Goal: Task Accomplishment & Management: Manage account settings

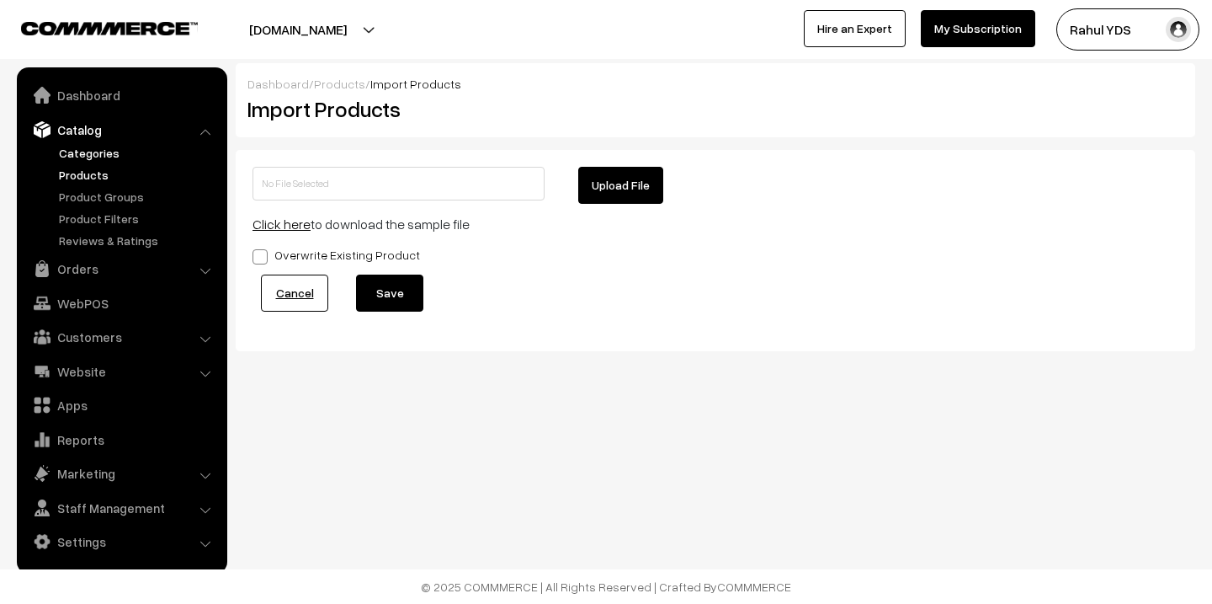
click at [109, 157] on link "Categories" at bounding box center [138, 153] width 167 height 18
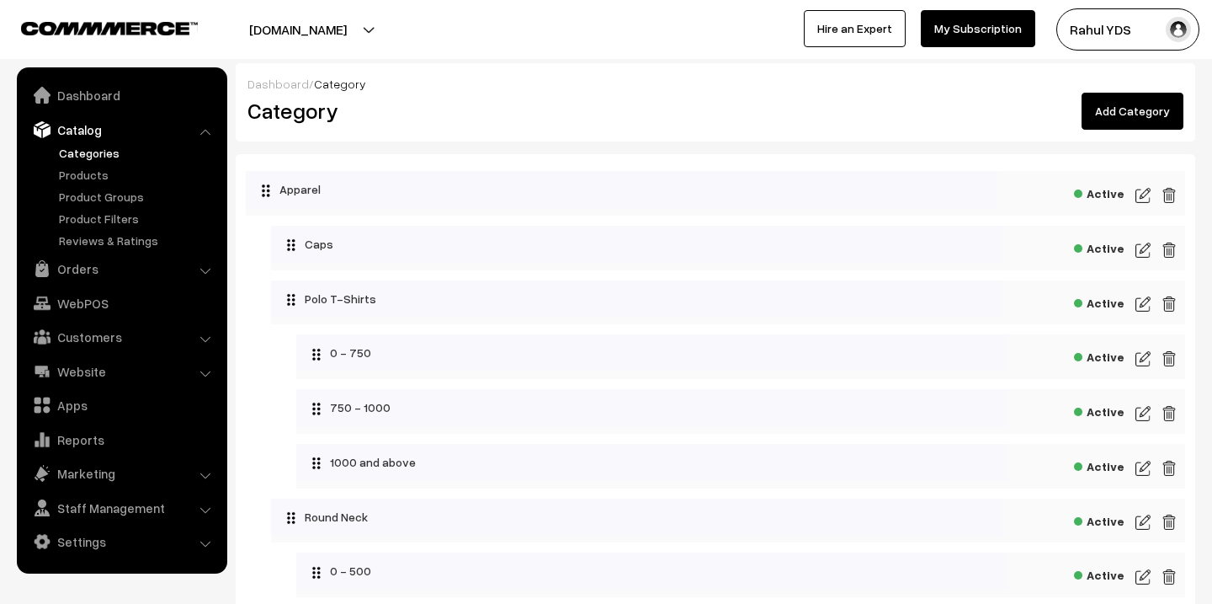
click at [1144, 105] on link "Add Category" at bounding box center [1133, 111] width 102 height 37
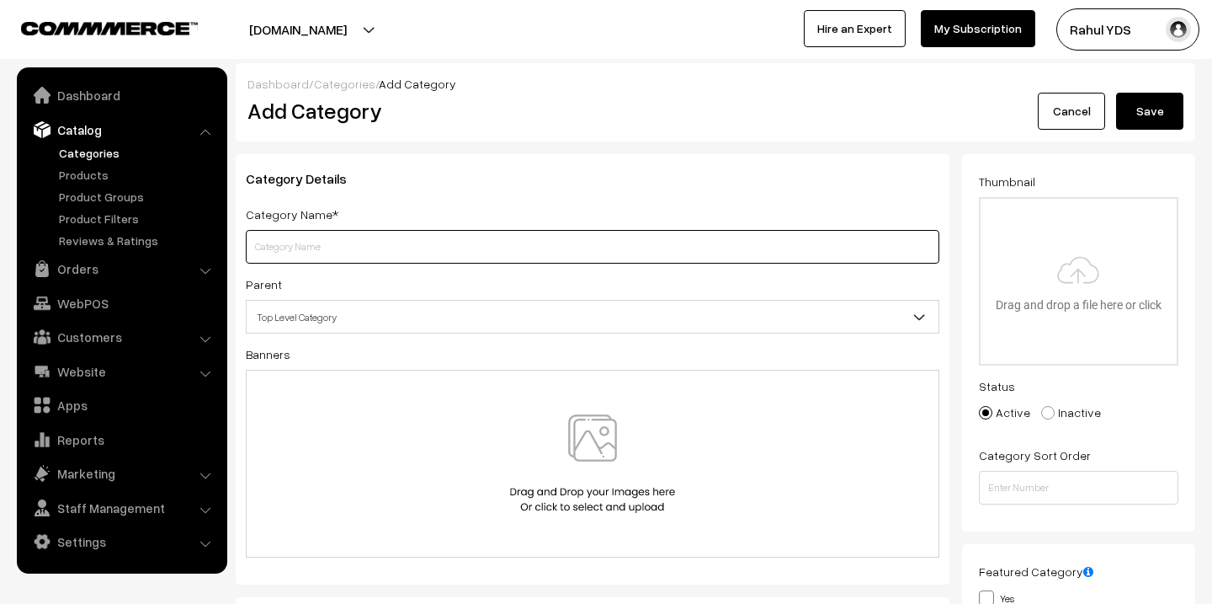
paste input "myPAPERCLIP"
type input "myPAPERCLIP"
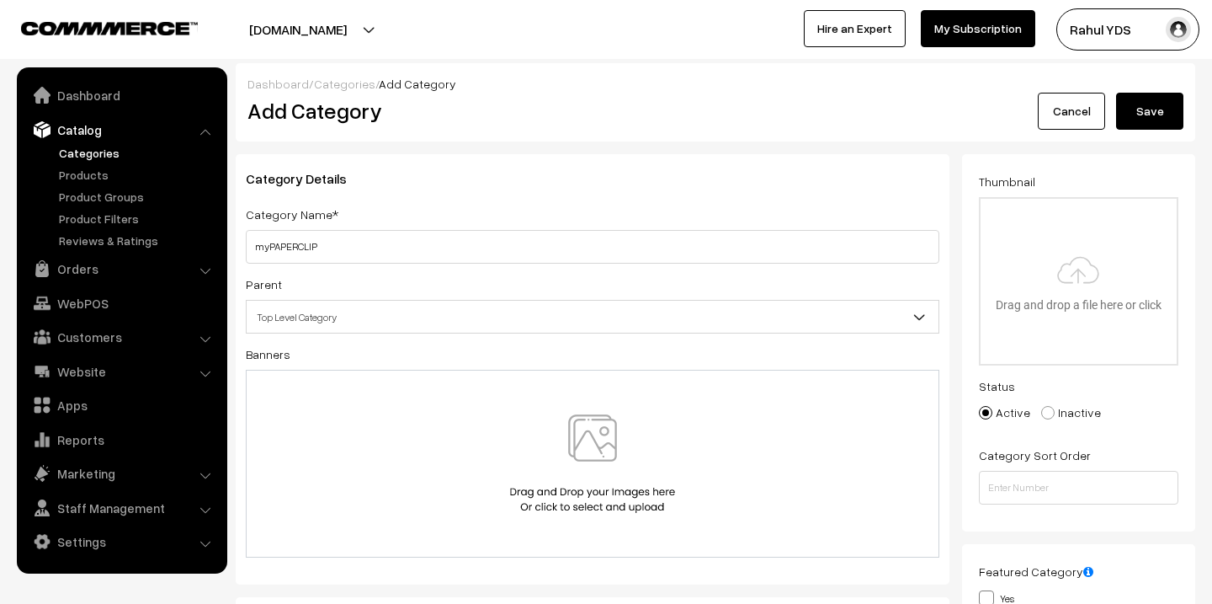
click at [401, 314] on span "Top Level Category" at bounding box center [593, 316] width 692 height 29
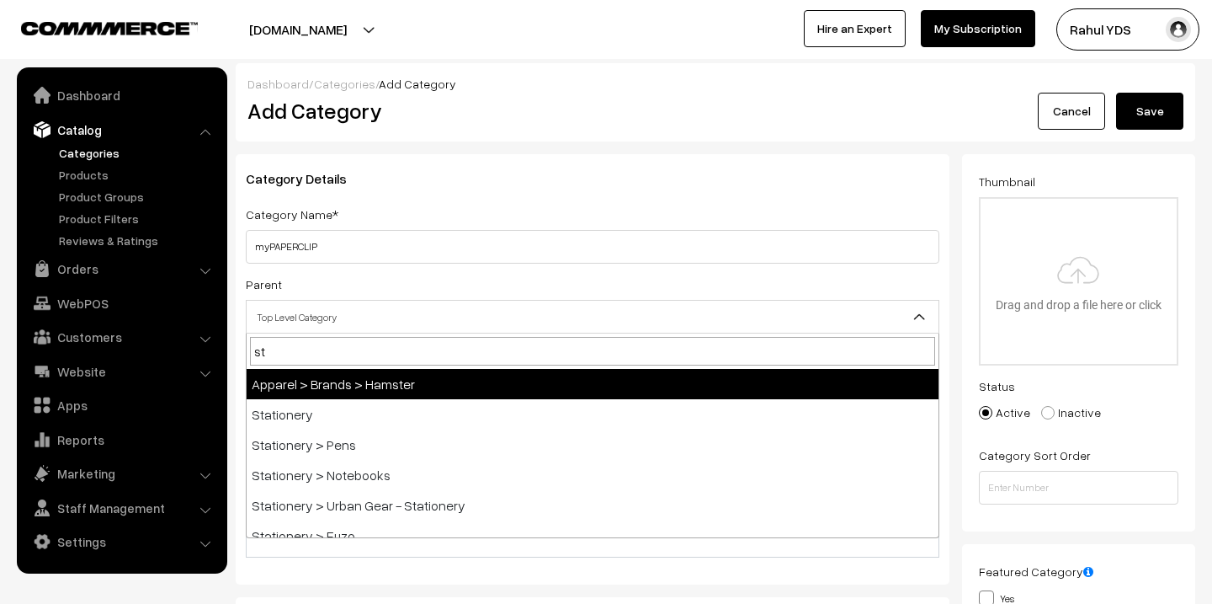
type input "sta"
select select "4"
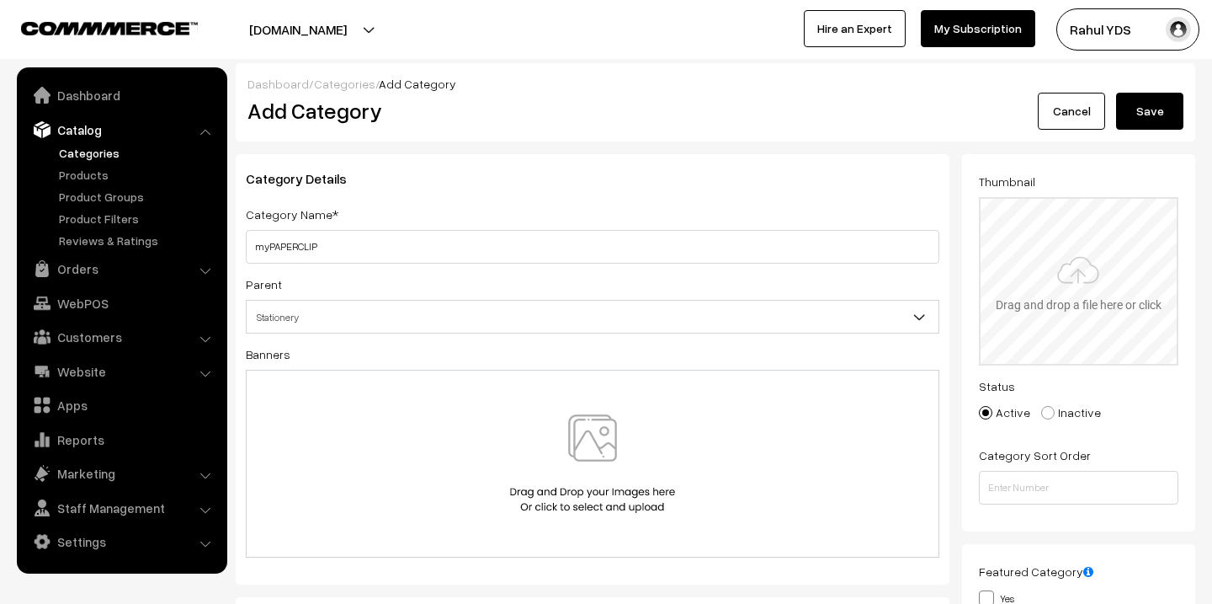
type input "C:\fakepath\Untitled design (8).png"
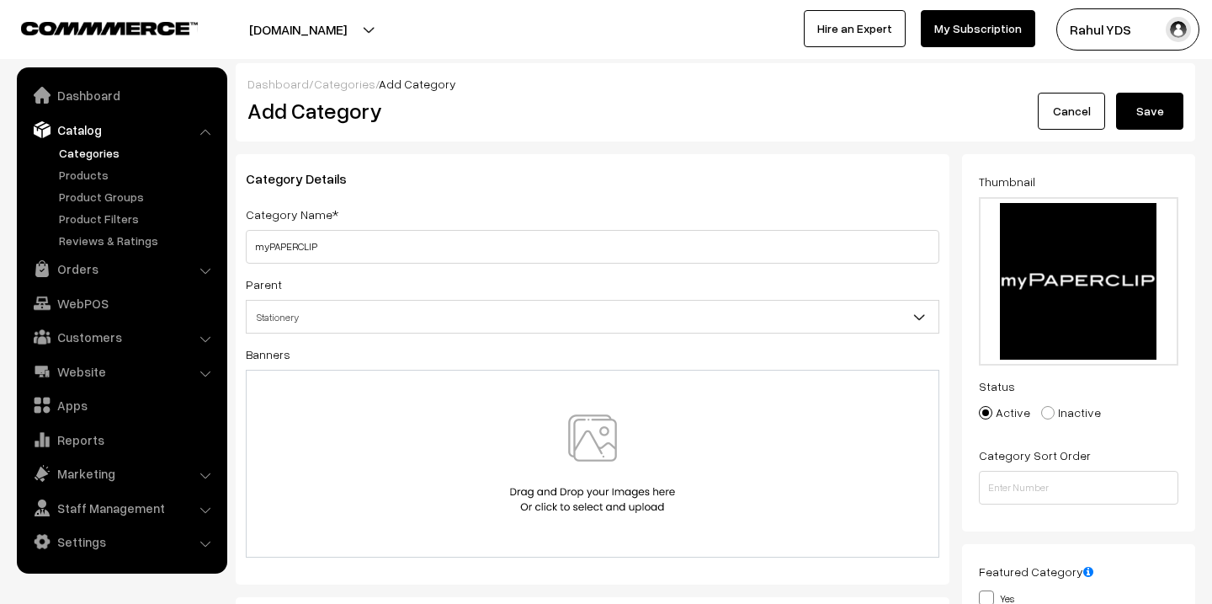
click at [1145, 116] on button "Save" at bounding box center [1149, 111] width 67 height 37
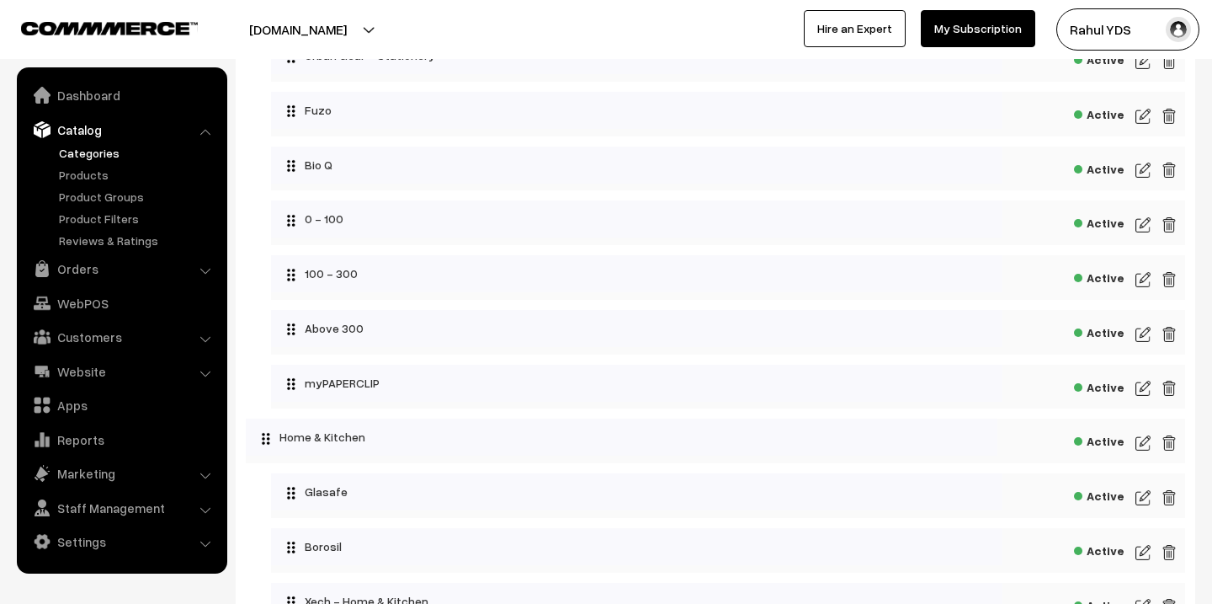
scroll to position [6035, 0]
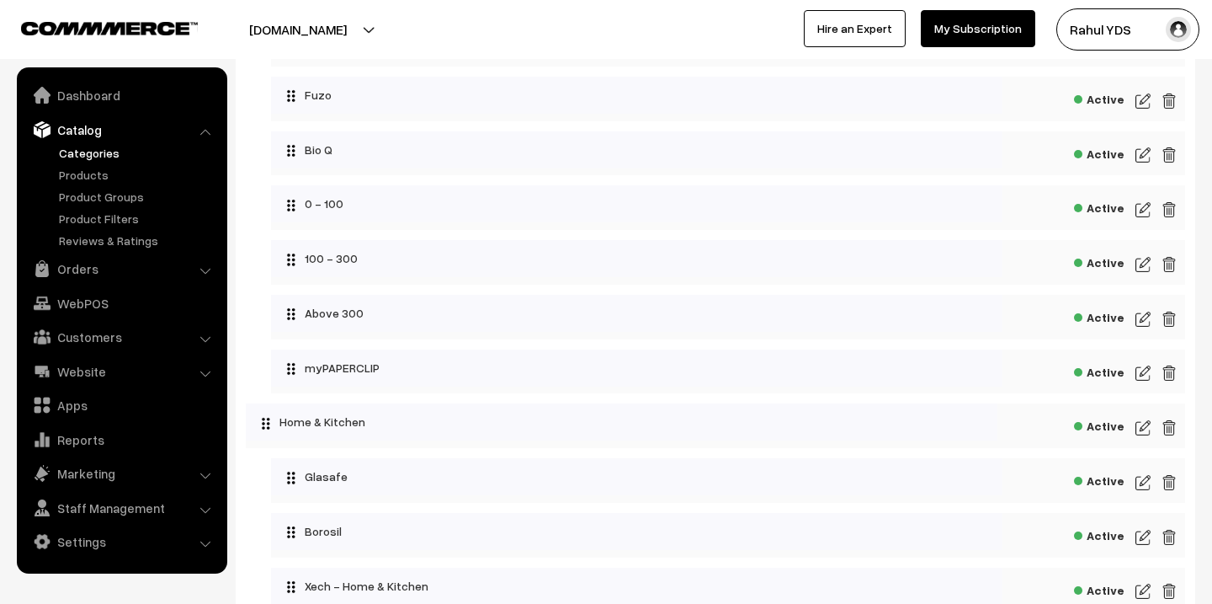
click at [1146, 373] on img at bounding box center [1142, 373] width 15 height 20
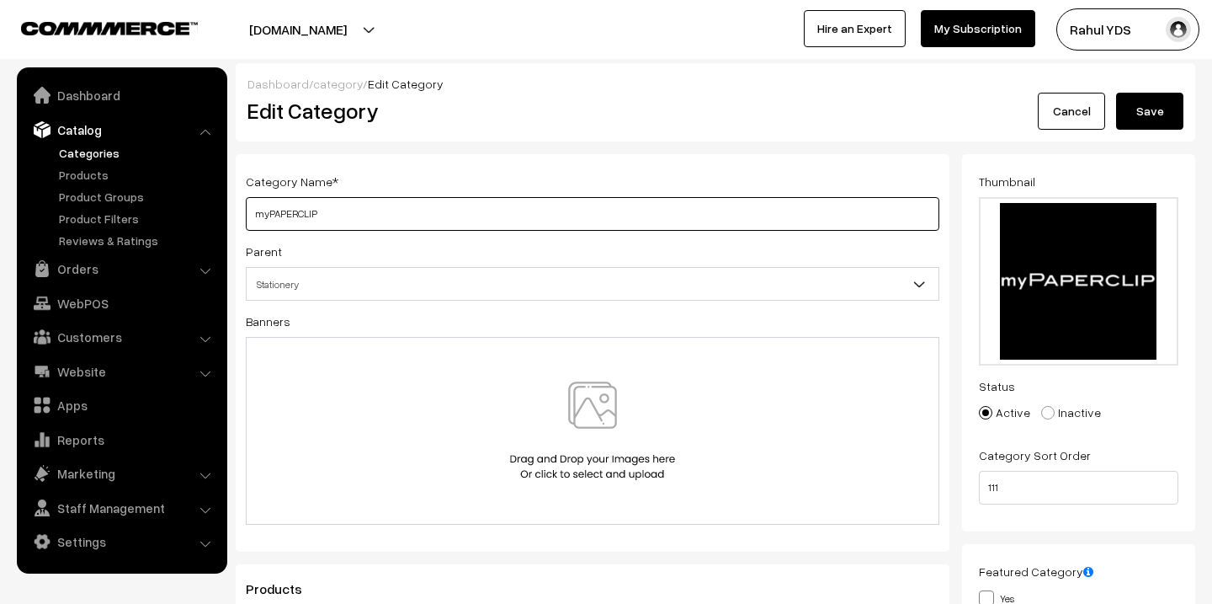
click at [346, 215] on input "myPAPERCLIP" at bounding box center [593, 214] width 694 height 34
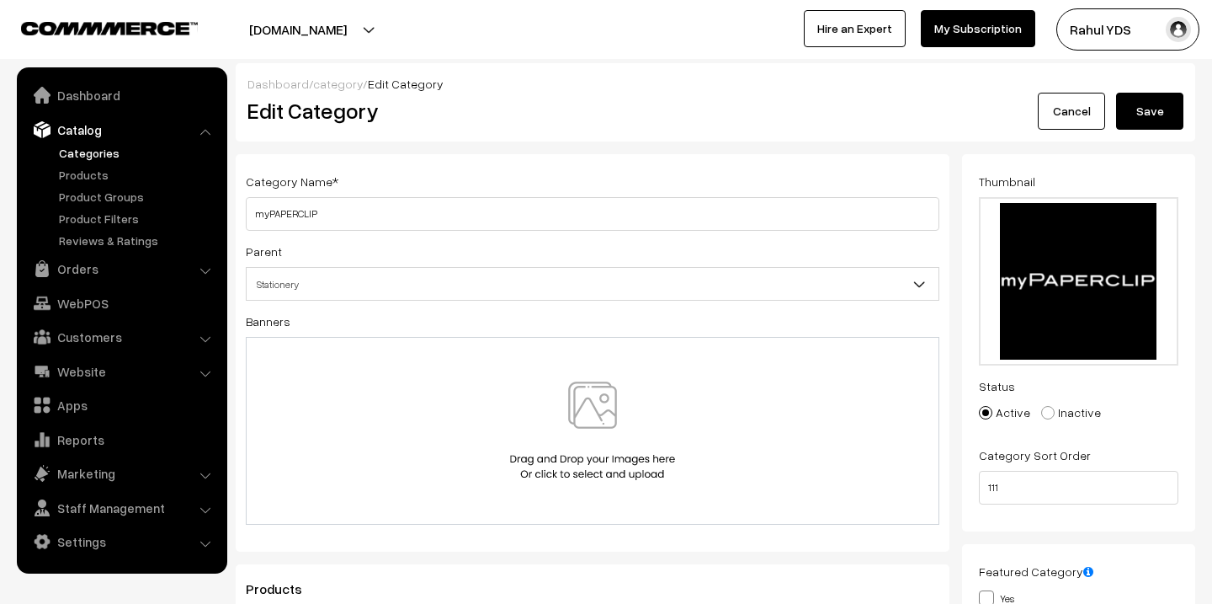
click at [1139, 114] on button "Save" at bounding box center [1149, 111] width 67 height 37
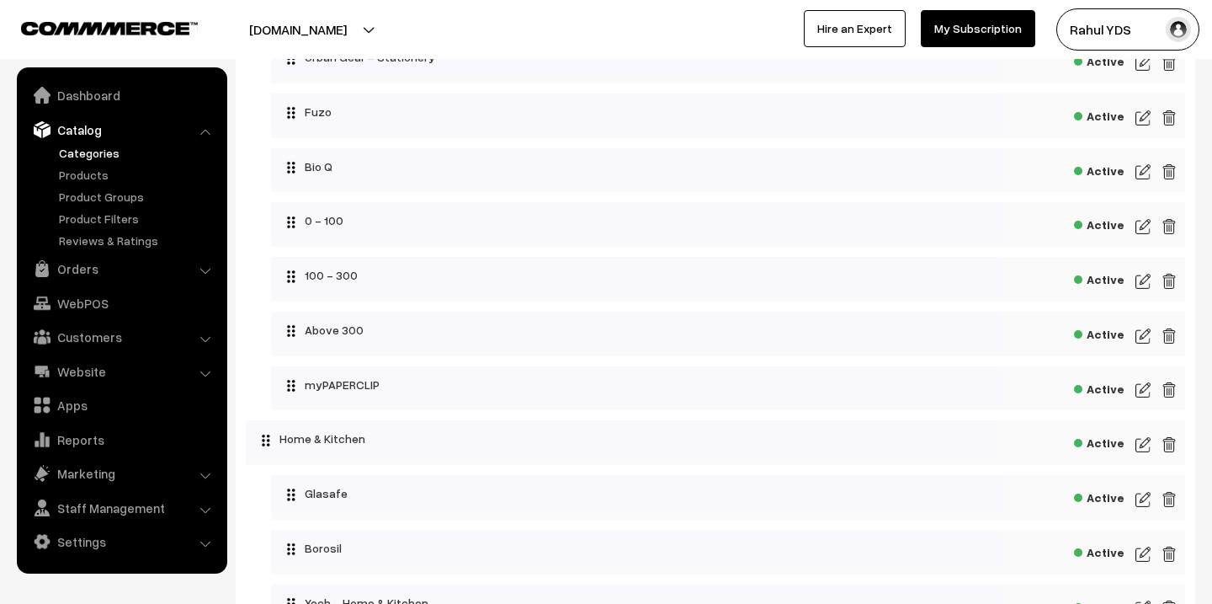
scroll to position [6019, 0]
click at [1146, 391] on img at bounding box center [1142, 389] width 15 height 20
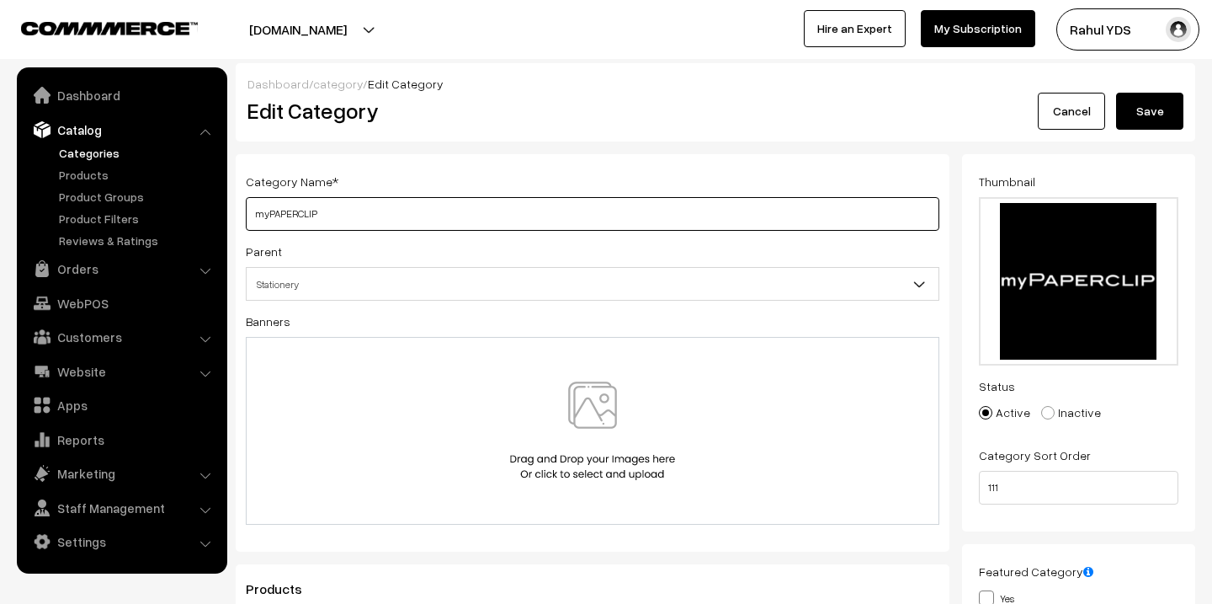
click at [517, 207] on input "myPAPERCLIP" at bounding box center [593, 214] width 694 height 34
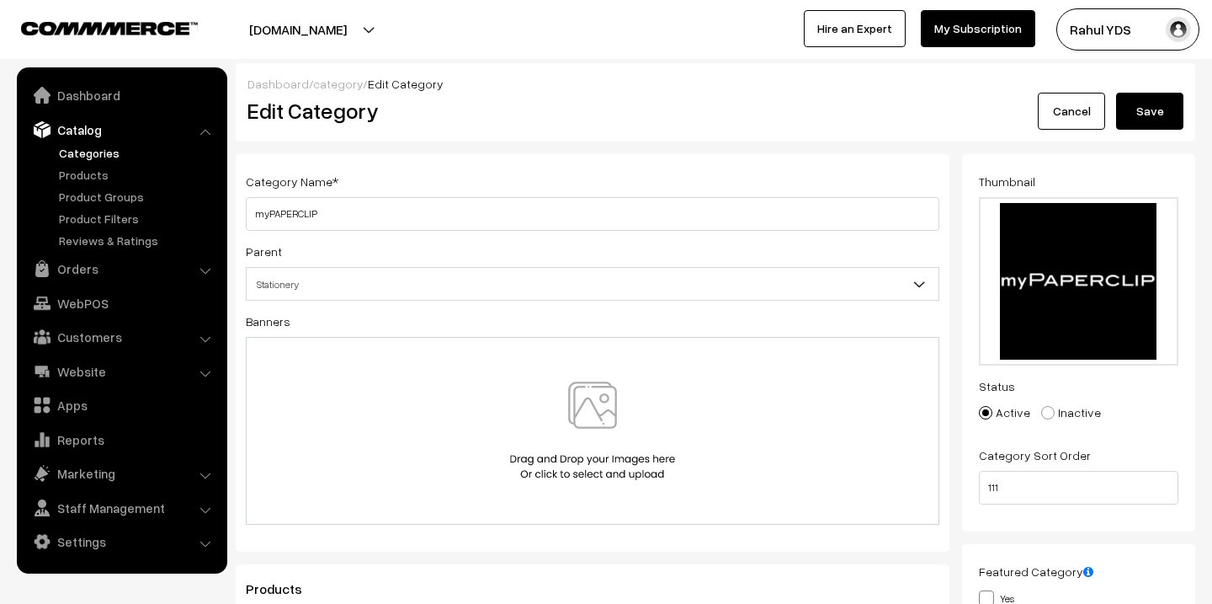
click at [1157, 118] on button "Save" at bounding box center [1149, 111] width 67 height 37
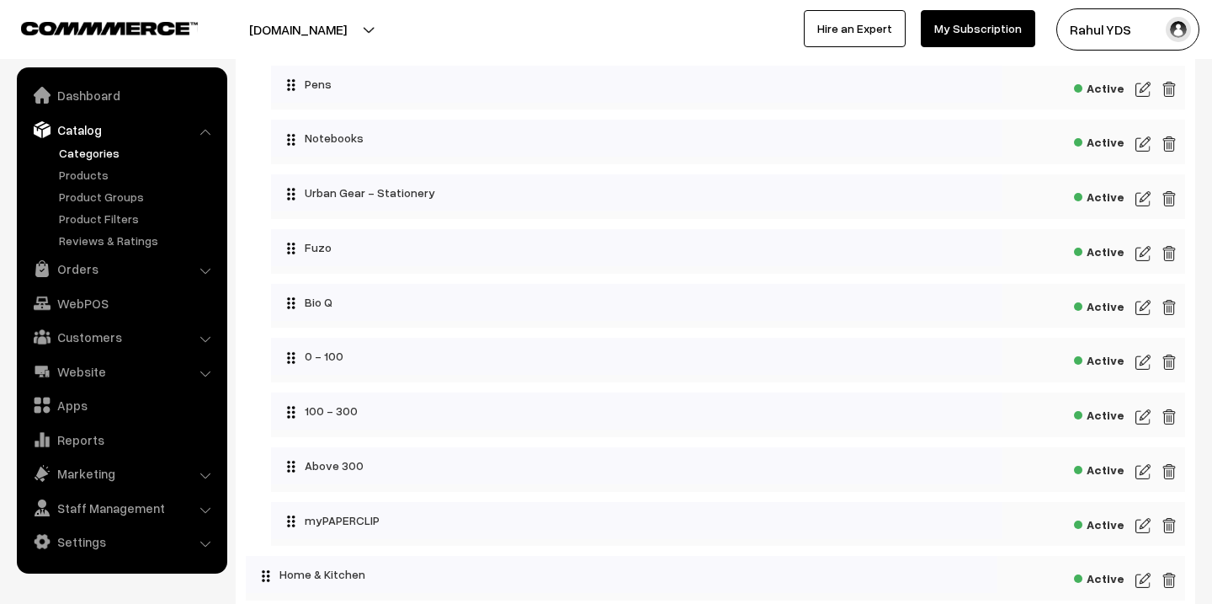
scroll to position [6006, 0]
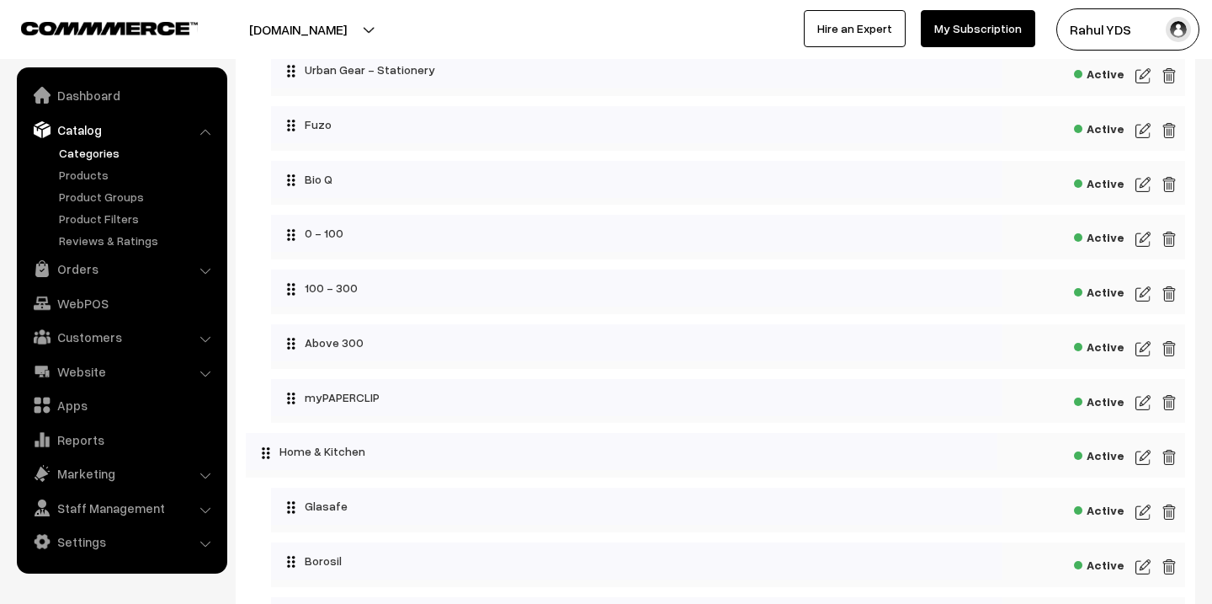
click at [1143, 402] on img at bounding box center [1142, 402] width 15 height 20
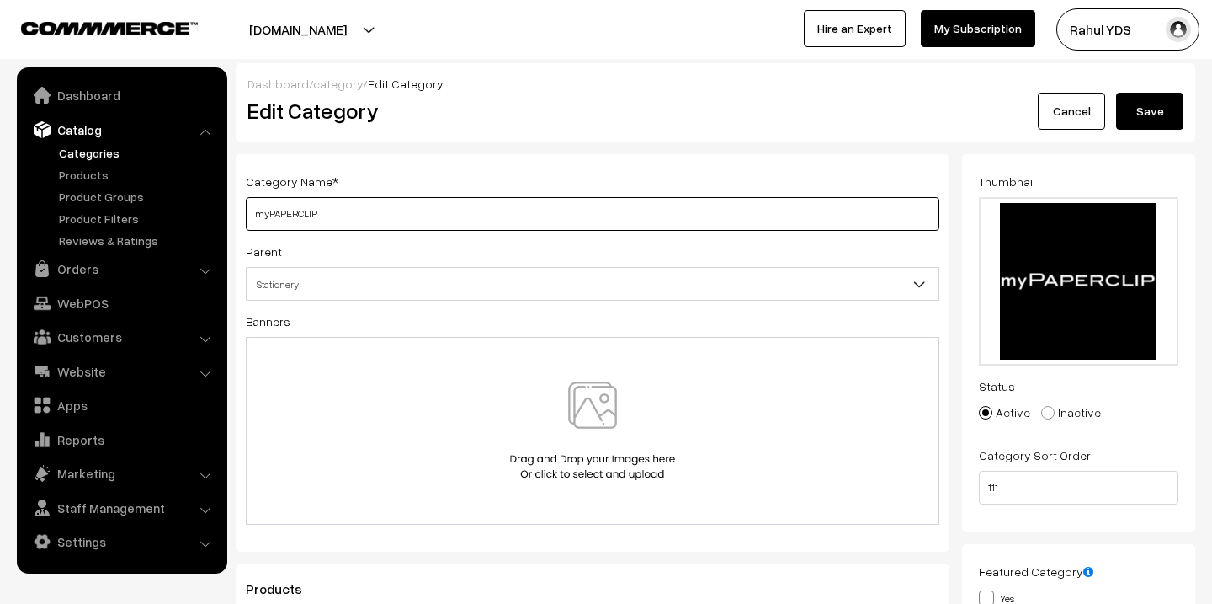
click at [412, 214] on input "myPAPERCLIP" at bounding box center [593, 214] width 694 height 34
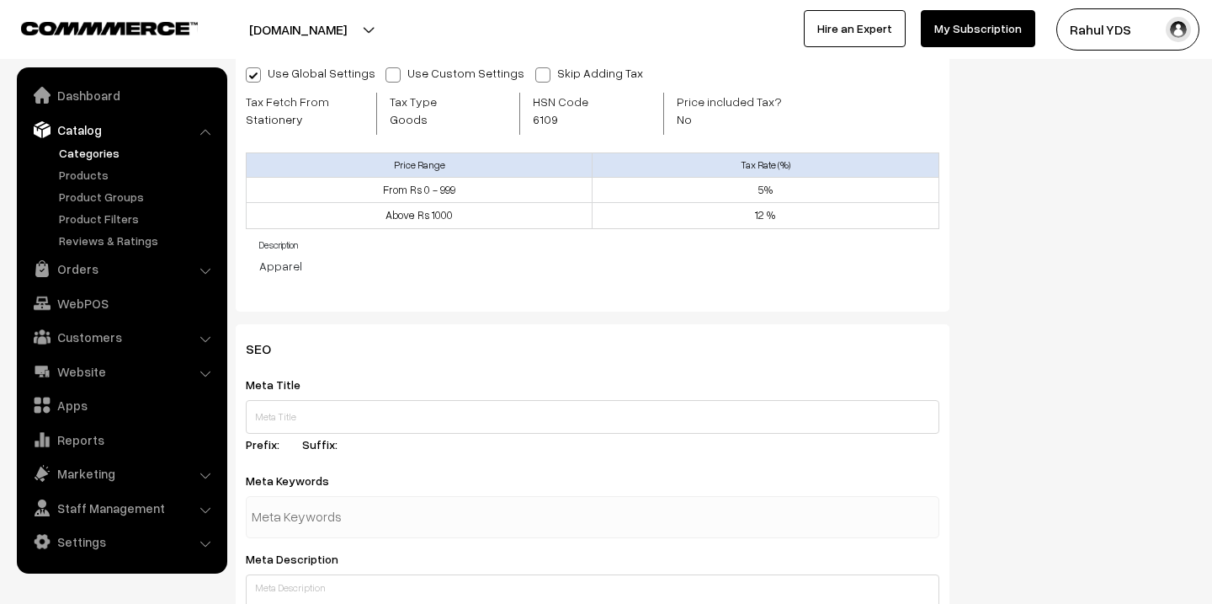
scroll to position [561, 0]
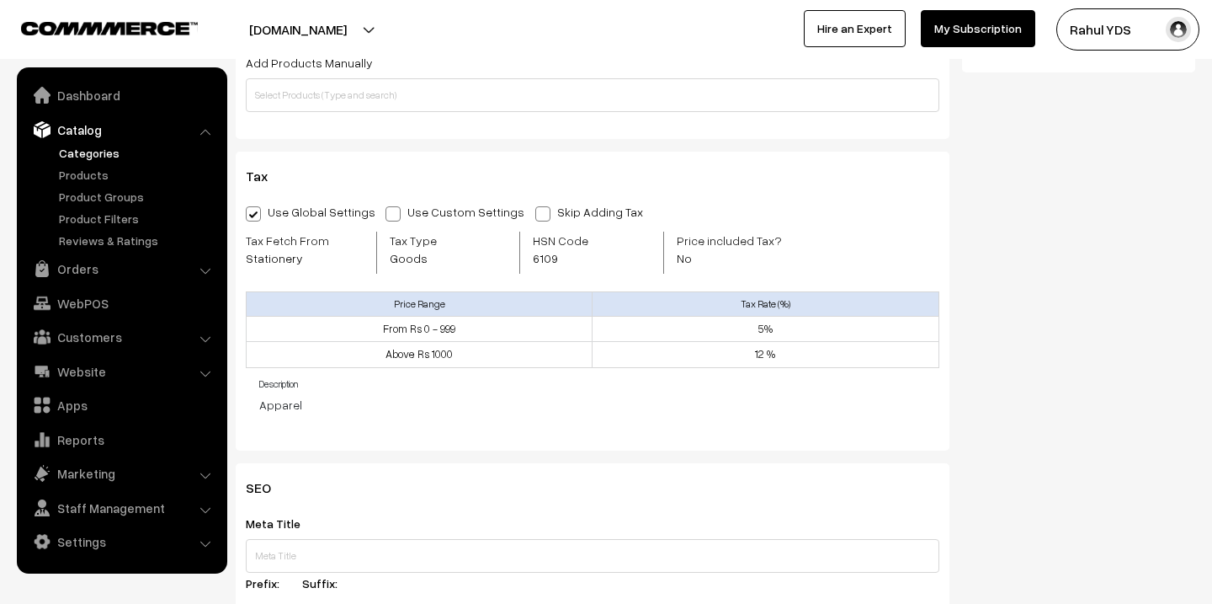
click at [541, 262] on span "6109" at bounding box center [573, 258] width 81 height 18
copy span "6109"
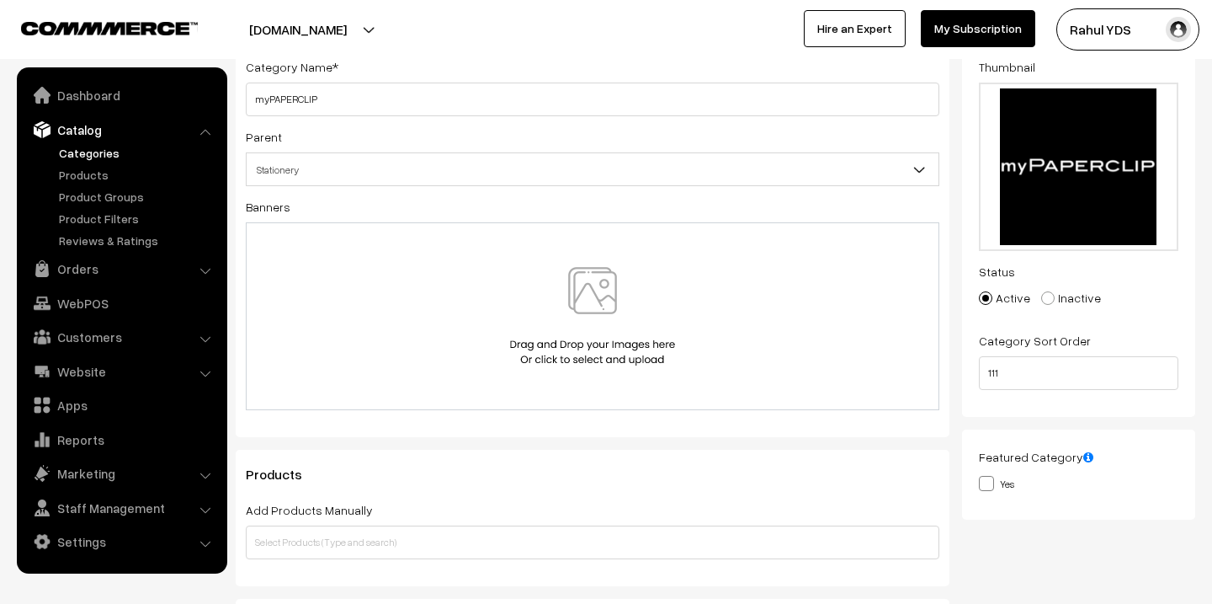
scroll to position [0, 0]
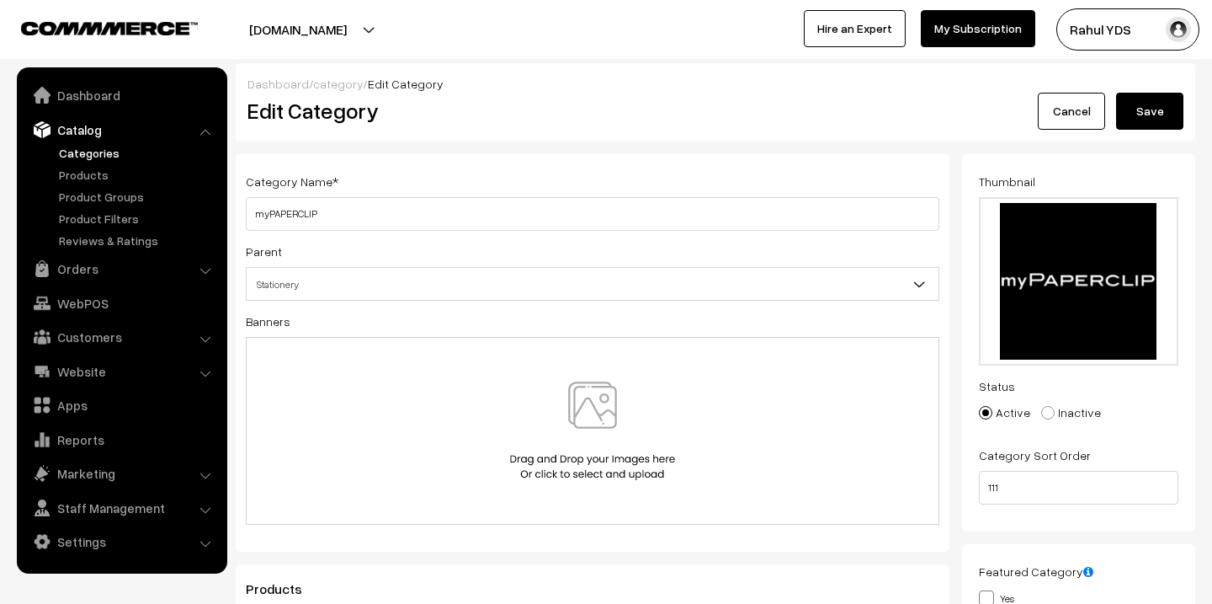
click at [1138, 109] on button "Save" at bounding box center [1149, 111] width 67 height 37
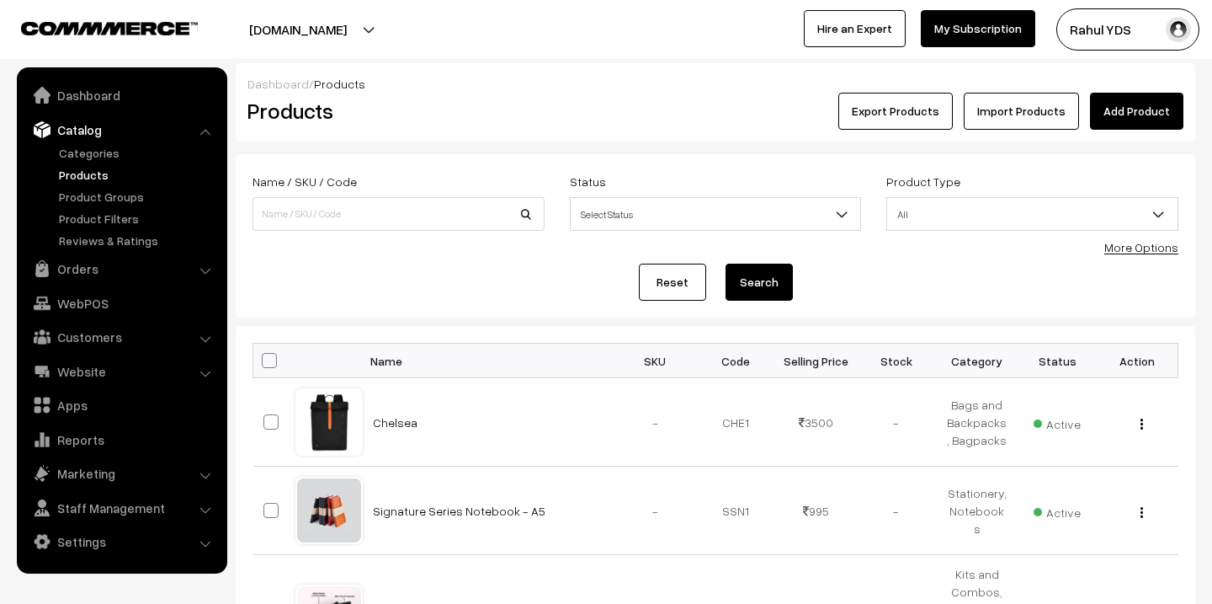
click at [1131, 252] on link "More Options" at bounding box center [1141, 247] width 74 height 14
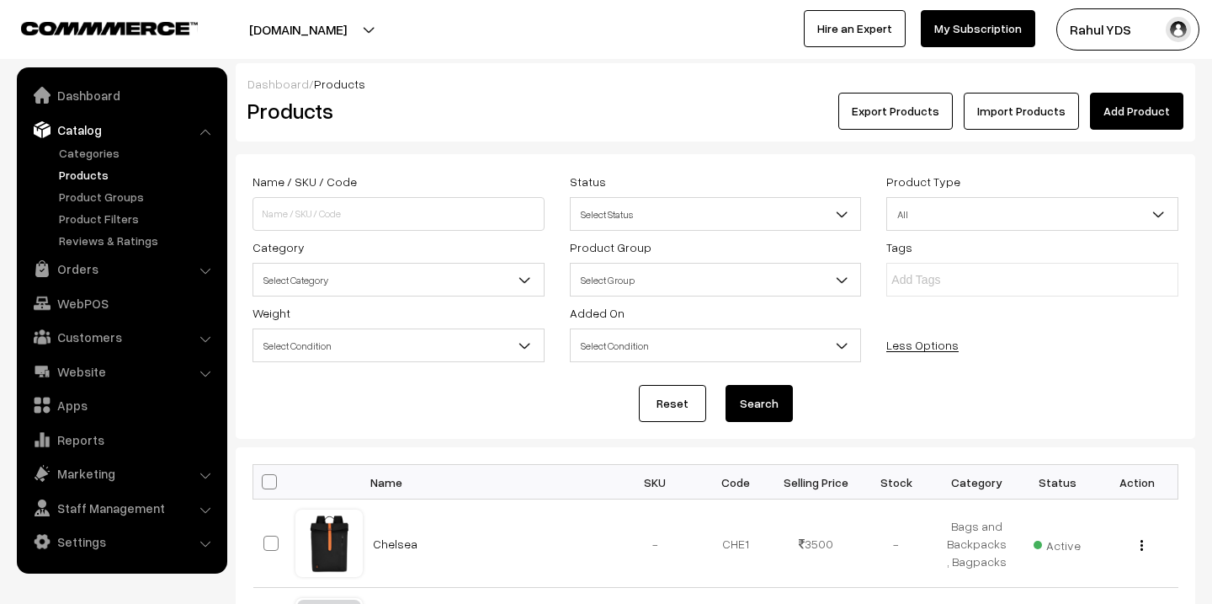
click at [997, 115] on link "Import Products" at bounding box center [1021, 111] width 115 height 37
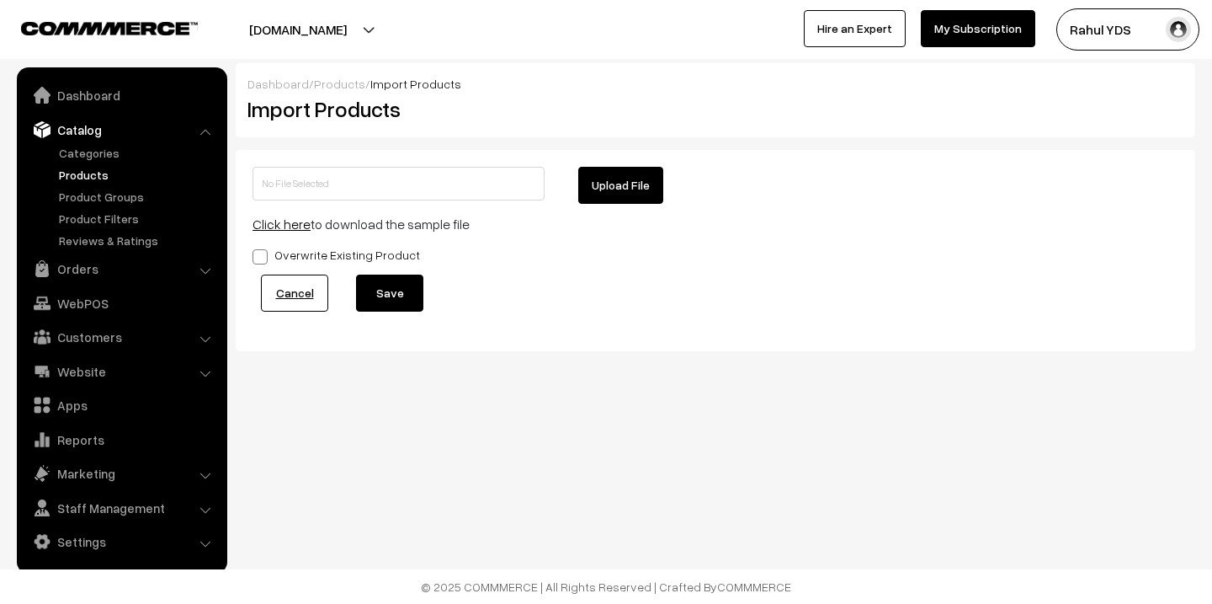
click at [641, 174] on button "Upload File" at bounding box center [620, 185] width 85 height 37
type input "MY PAPERCLIP .zip"
click at [397, 307] on button "Save" at bounding box center [389, 292] width 67 height 37
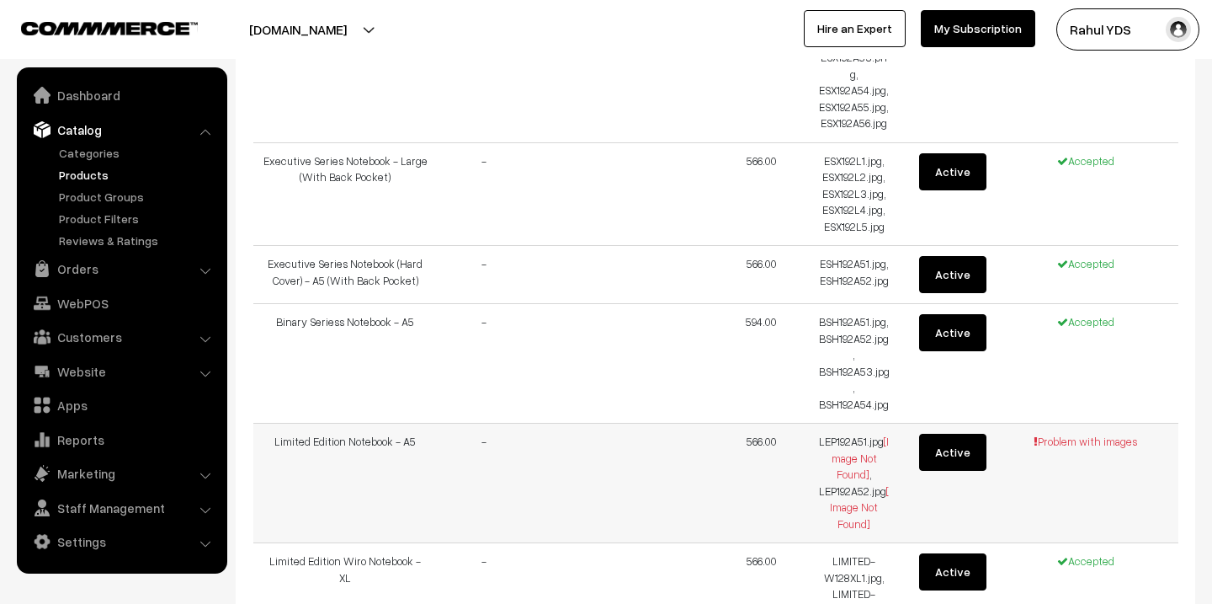
scroll to position [523, 0]
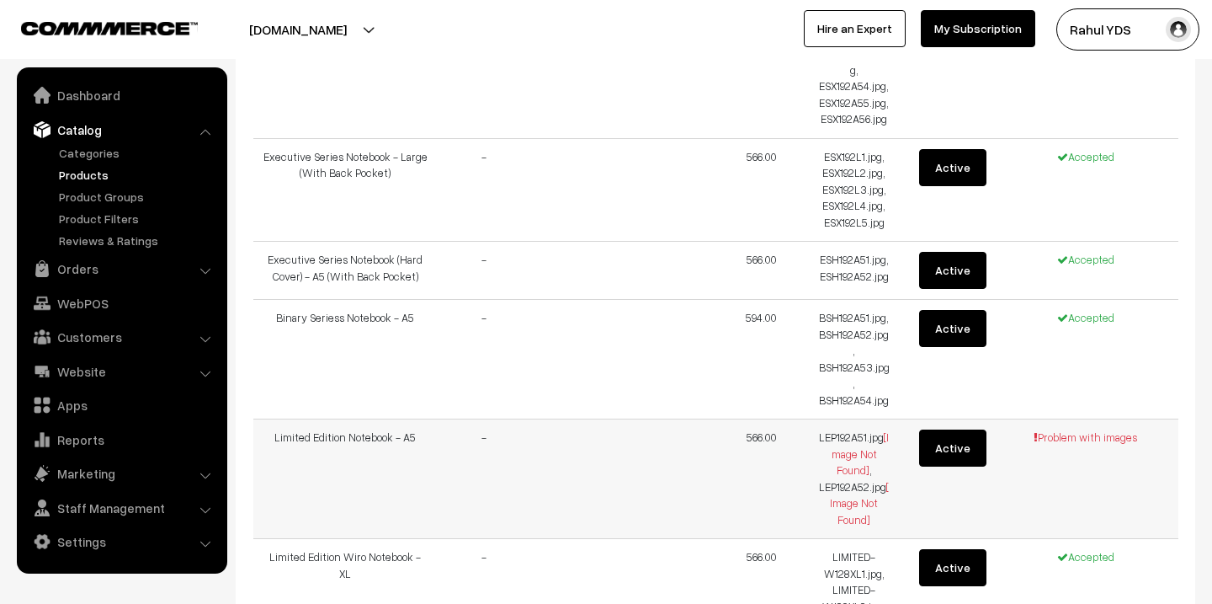
click at [352, 419] on td "Limited Edition Notebook - A5" at bounding box center [345, 479] width 185 height 120
copy tr "Limited Edition Notebook - A5"
click at [829, 419] on td "LEP192A51.jpg [Image Not Found] , LEP192A52.jpg [Image Not Found]" at bounding box center [854, 479] width 93 height 120
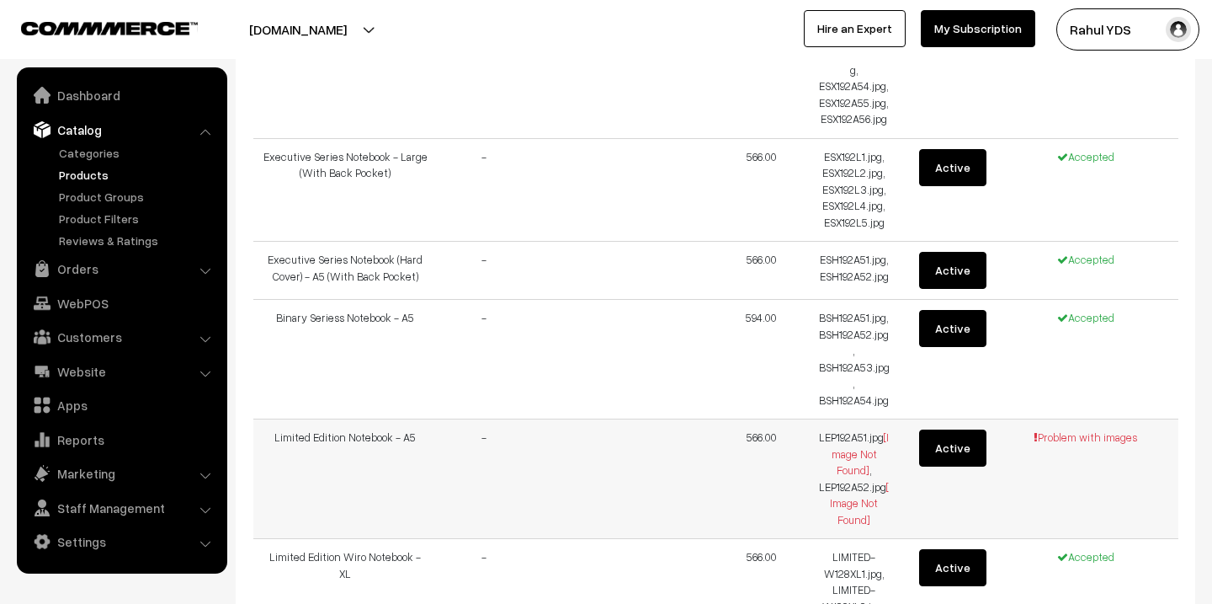
click at [829, 419] on td "LEP192A51.jpg [Image Not Found] , LEP192A52.jpg [Image Not Found]" at bounding box center [854, 479] width 93 height 120
copy td "LEP192A51"
click at [305, 419] on td "Limited Edition Notebook - A5" at bounding box center [345, 479] width 185 height 120
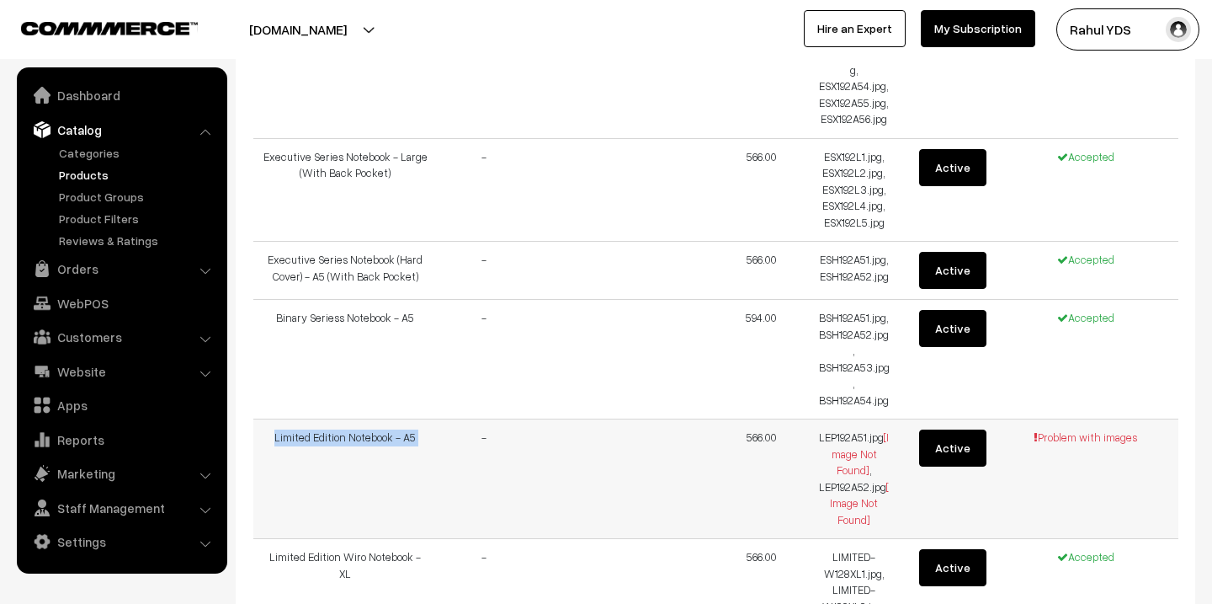
copy tr "Limited Edition Notebook - A5"
click at [336, 419] on td "Limited Edition Notebook - A5" at bounding box center [345, 479] width 185 height 120
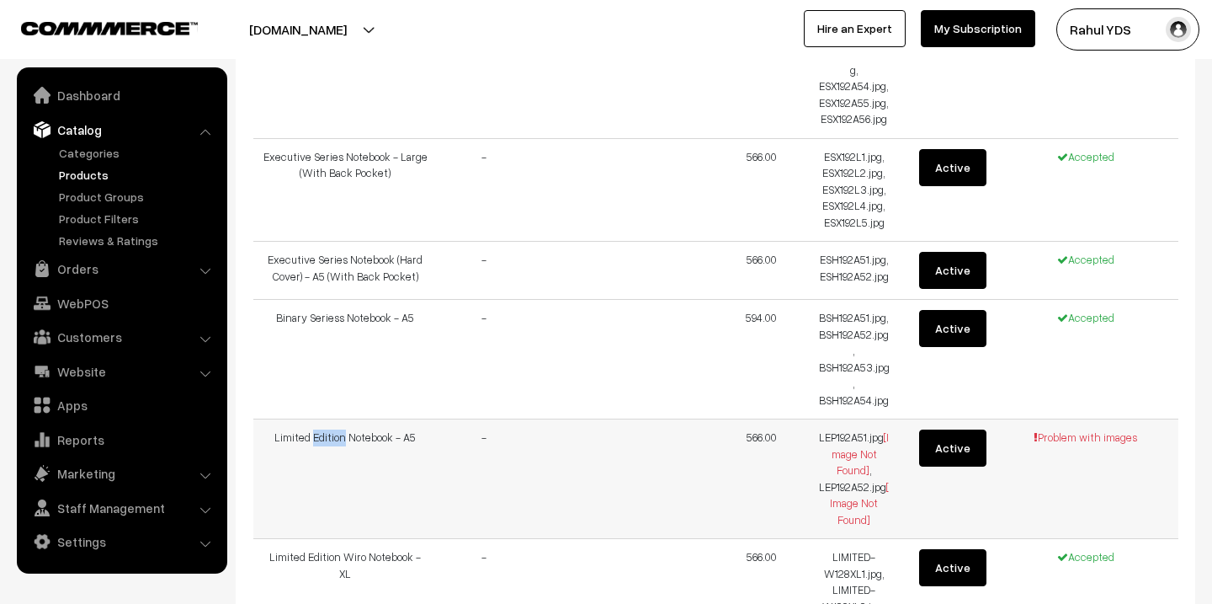
click at [336, 419] on td "Limited Edition Notebook - A5" at bounding box center [345, 479] width 185 height 120
click at [834, 419] on td "LEP192A51.jpg [Image Not Found] , LEP192A52.jpg [Image Not Found]" at bounding box center [854, 479] width 93 height 120
copy td "LEP192A51.jpg [Image Not Found] ,"
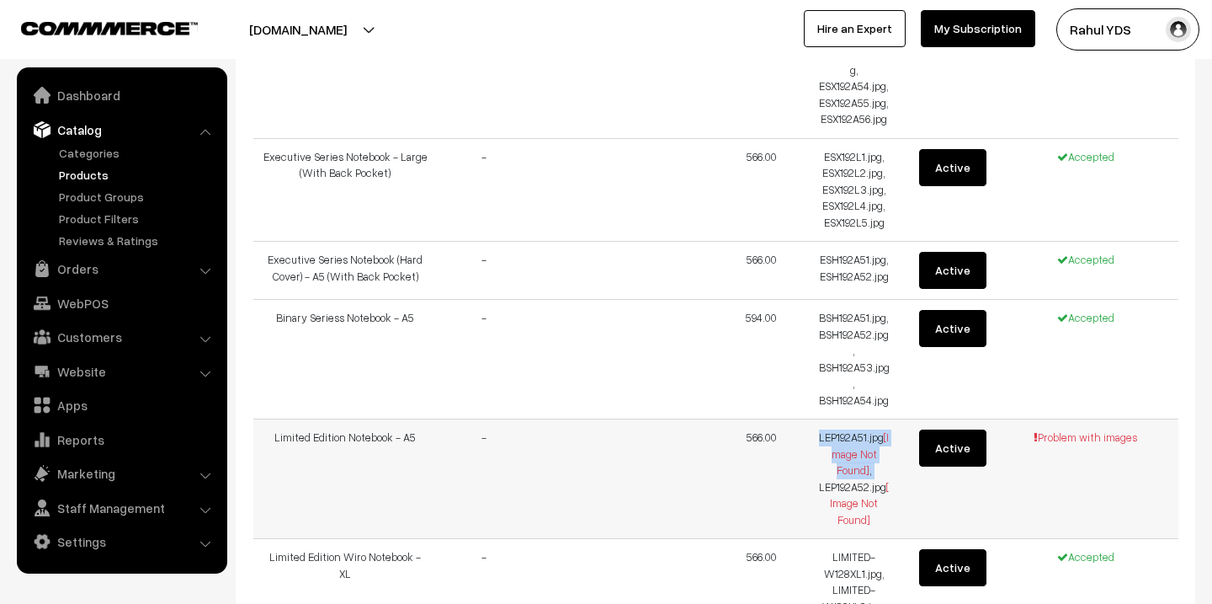
click at [290, 419] on td "Limited Edition Notebook - A5" at bounding box center [345, 479] width 185 height 120
copy tr "Limited Edition Notebook - A5"
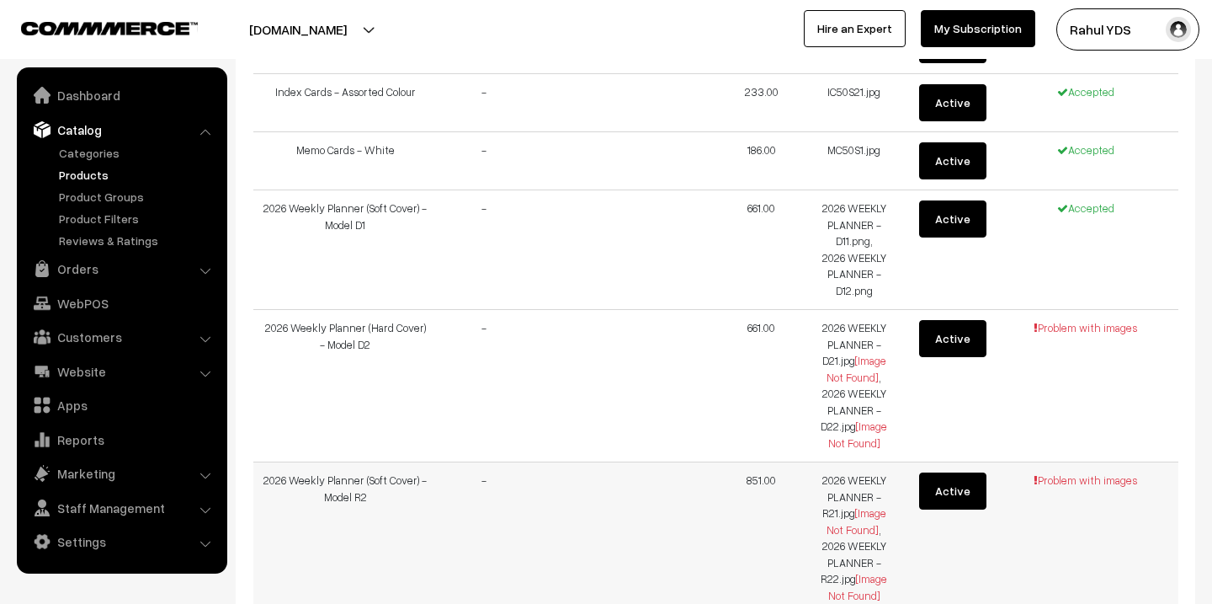
scroll to position [3810, 0]
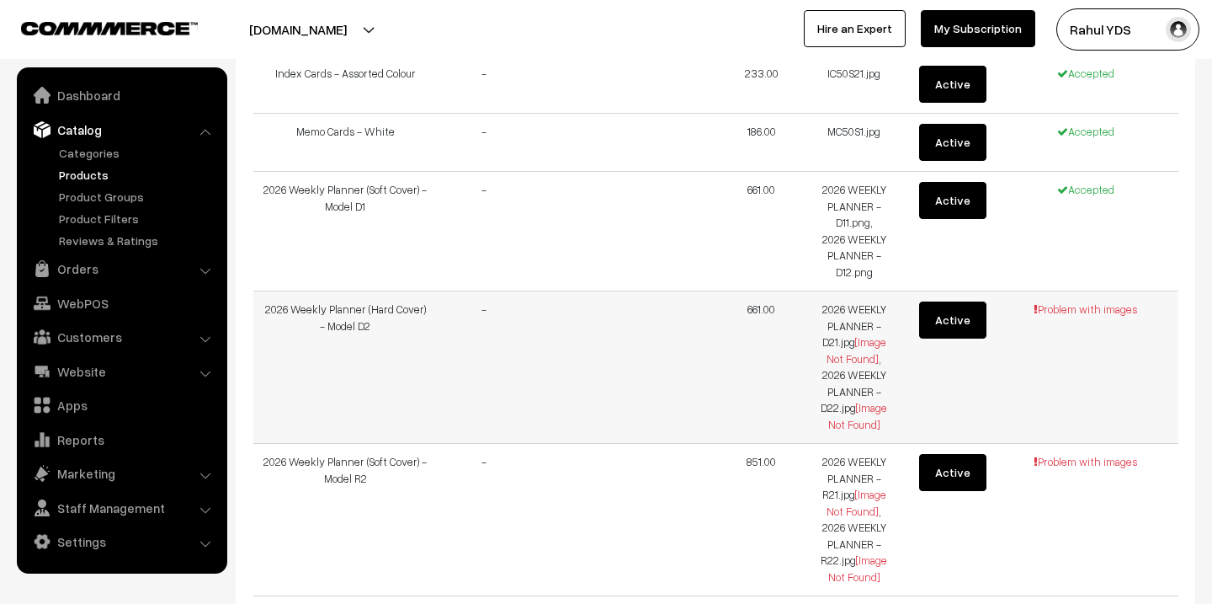
click at [830, 291] on td "2026 WEEKLY PLANNER - D21.jpg [Image Not Found] , 2026 WEEKLY PLANNER - D22.jpg…" at bounding box center [854, 367] width 93 height 152
copy td "2026 WEEKLY PLANNER - D21.jpg [Image Not Found] ,"
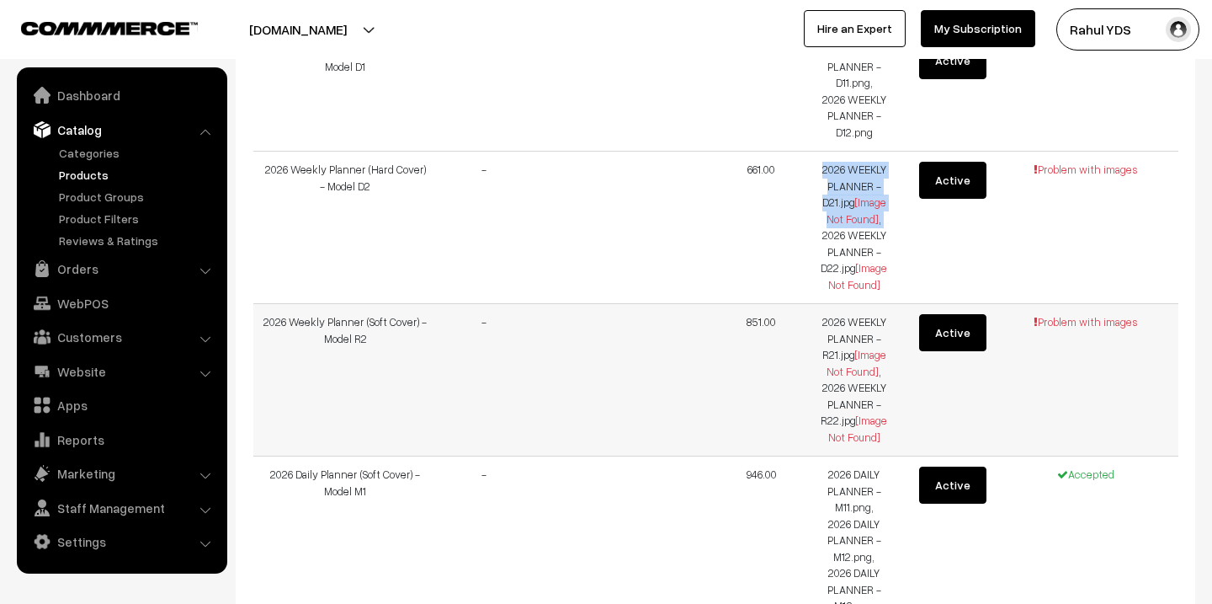
scroll to position [3955, 0]
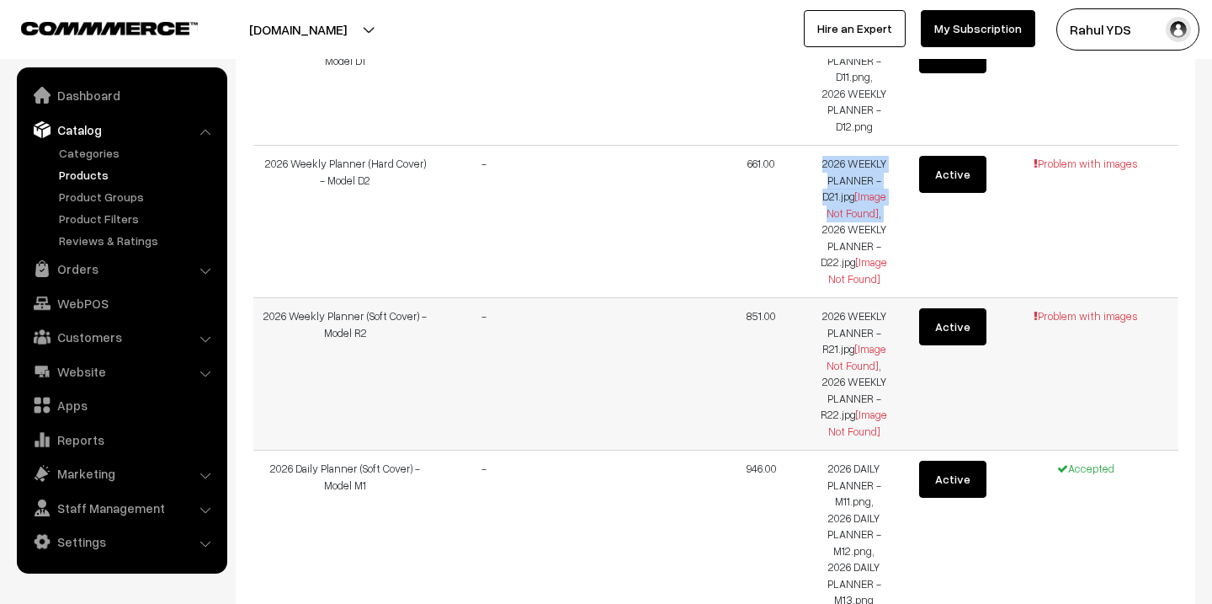
click at [280, 298] on td "2026 Weekly Planner (Soft Cover) - Model R2" at bounding box center [345, 374] width 185 height 152
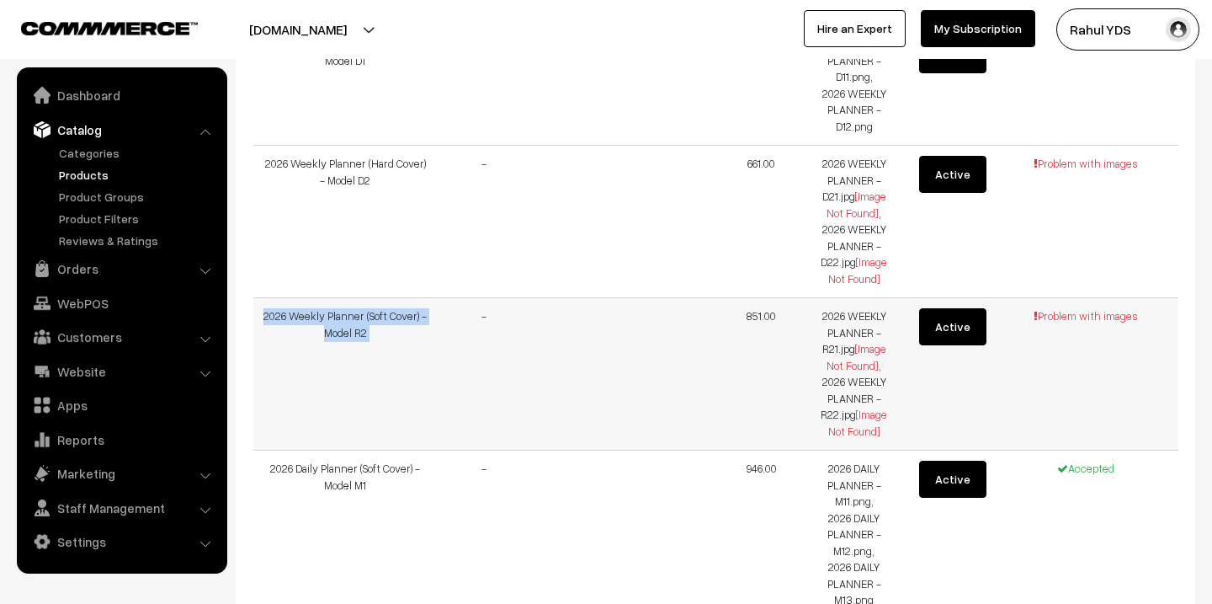
copy tr "2026 Weekly Planner (Soft Cover) - Model R2"
click at [827, 298] on td "2026 WEEKLY PLANNER - R21.jpg [Image Not Found] , 2026 WEEKLY PLANNER - R22.jpg…" at bounding box center [854, 374] width 93 height 152
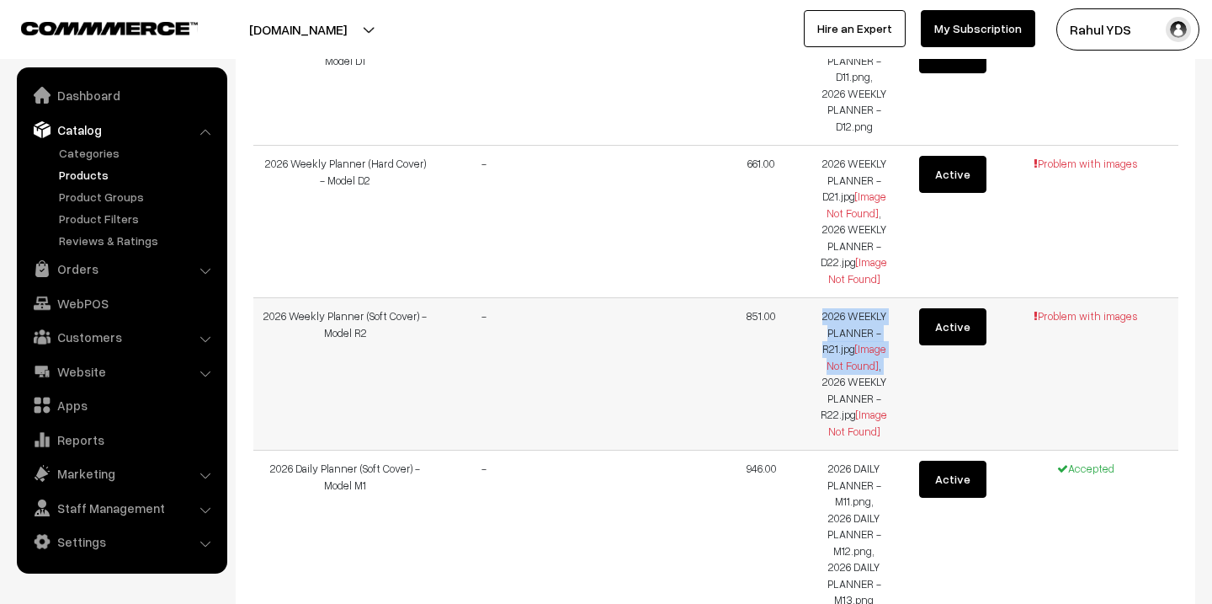
copy td "2026 WEEKLY PLANNER - R21.jpg [Image Not Found] ,"
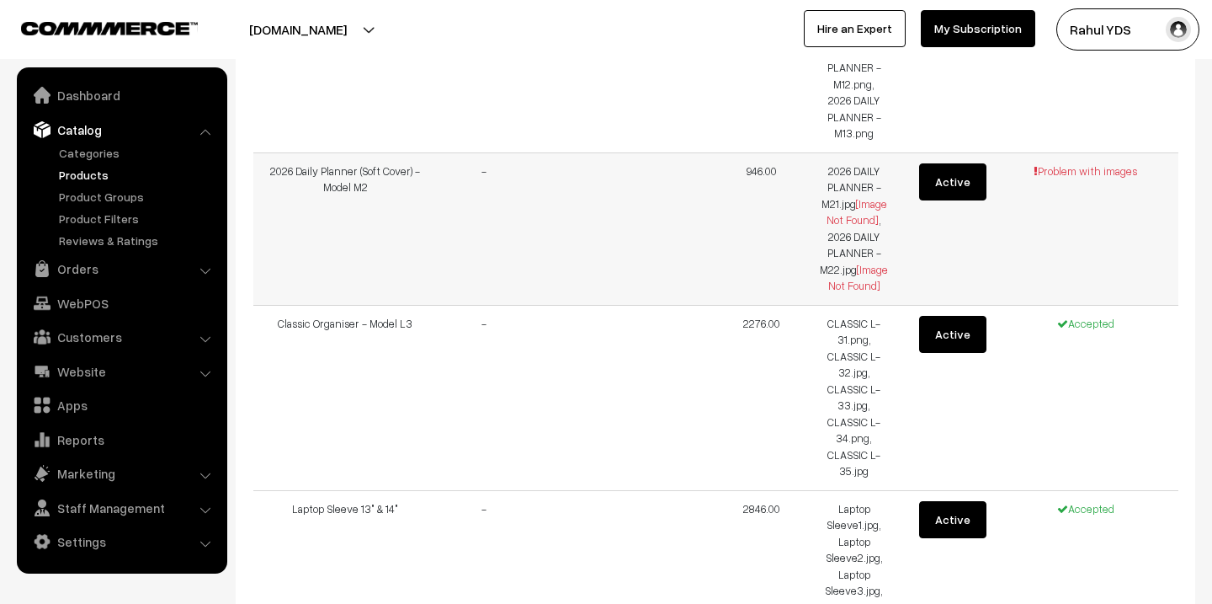
scroll to position [4425, 0]
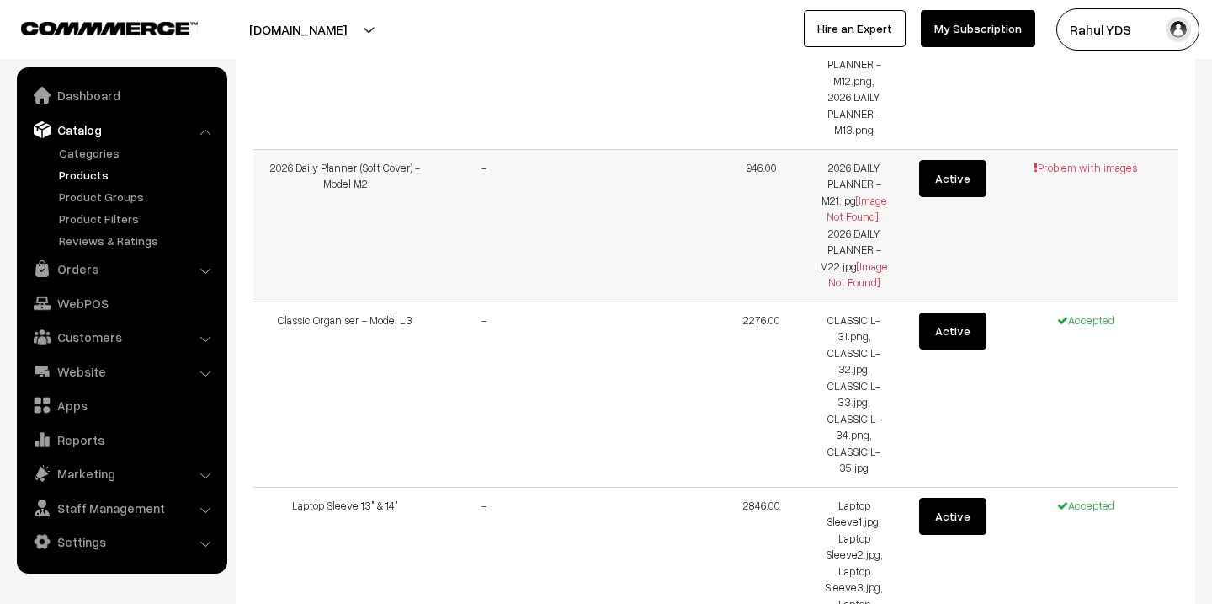
click at [287, 149] on td "2026 Daily Planner (Soft Cover) - Model M2" at bounding box center [345, 225] width 185 height 152
click at [836, 149] on td "2026 DAILY PLANNER - M21.jpg [Image Not Found] , 2026 DAILY PLANNER - M22.jpg […" at bounding box center [854, 225] width 93 height 152
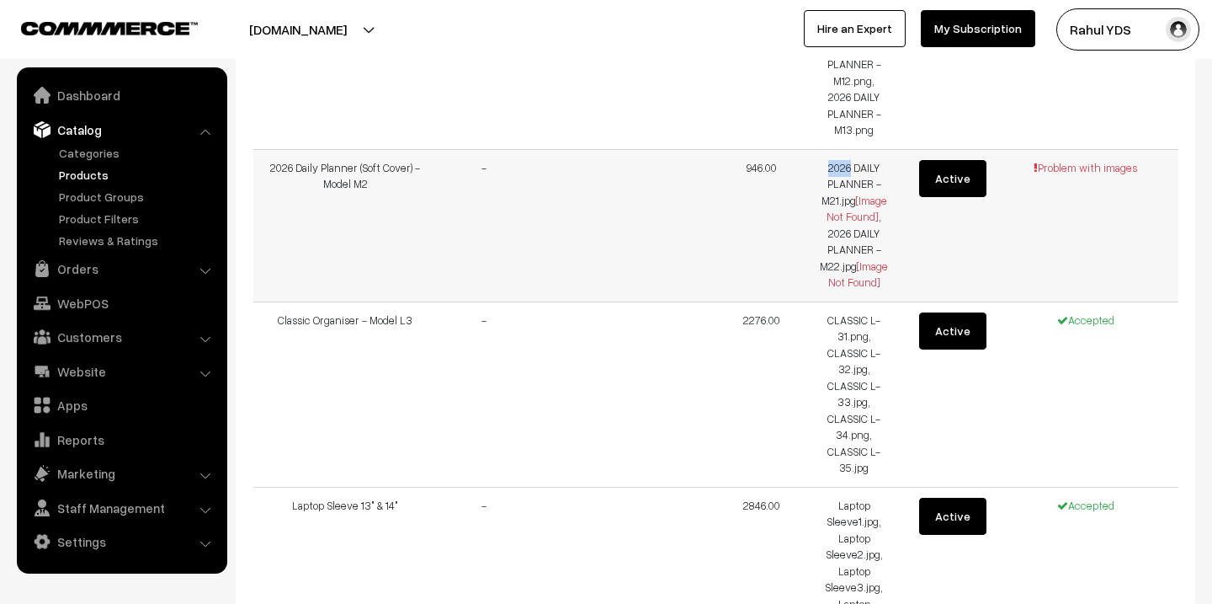
click at [836, 149] on td "2026 DAILY PLANNER - M21.jpg [Image Not Found] , 2026 DAILY PLANNER - M22.jpg […" at bounding box center [854, 225] width 93 height 152
copy td "2026 DAILY PLANNER - M21.jpg [Image Not Found] ,"
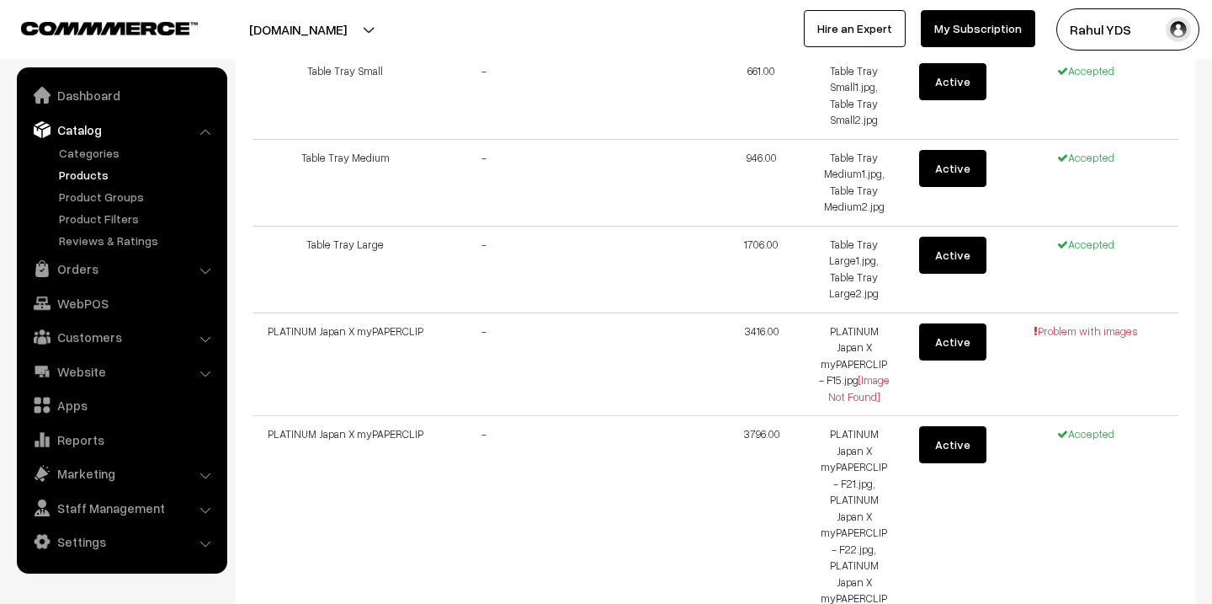
scroll to position [5470, 0]
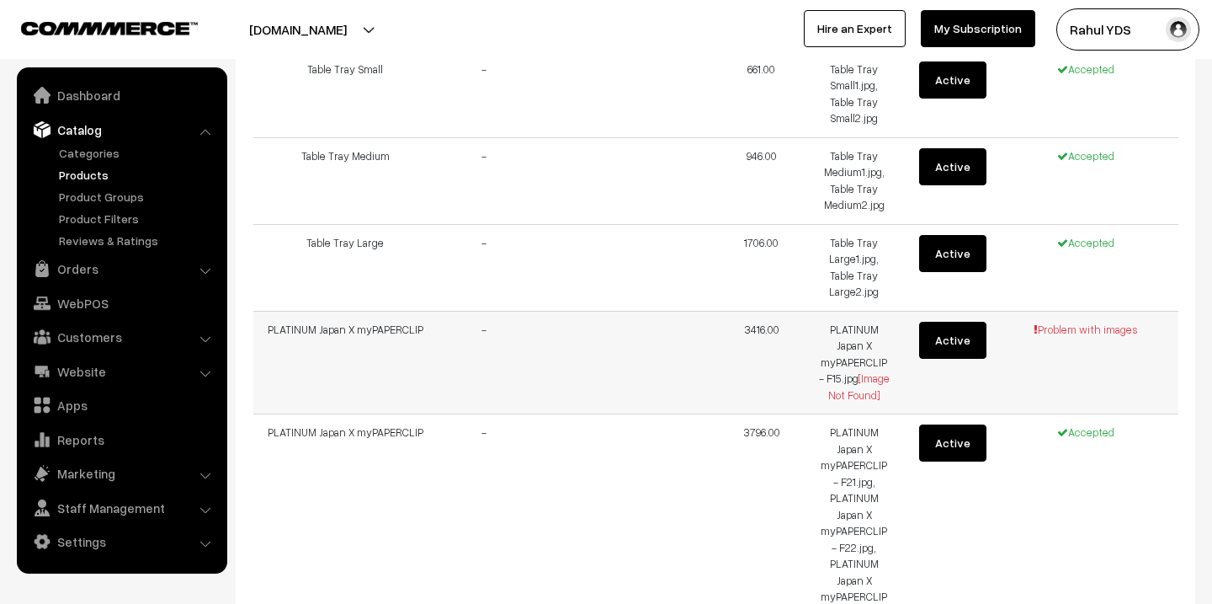
click at [843, 311] on td "PLATINUM Japan X myPAPERCLIP - F15.jpg [Image Not Found]" at bounding box center [854, 363] width 93 height 104
copy tr "PLATINUM Japan X myPAPERCLIP - F15.jpg [Image Not Found] Active"
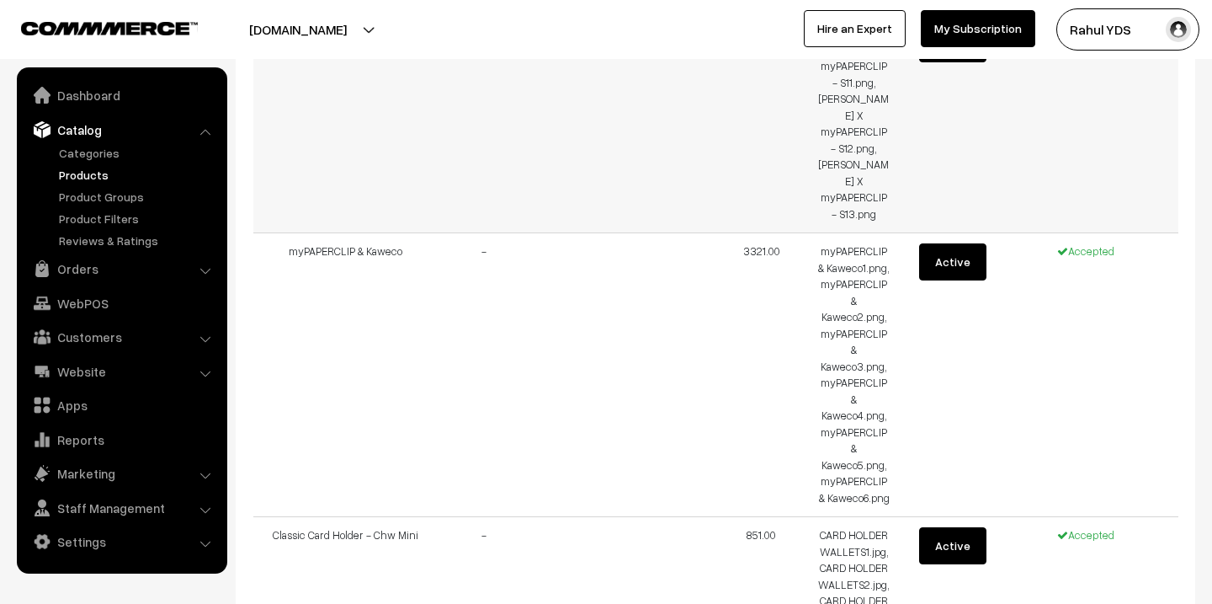
scroll to position [6968, 0]
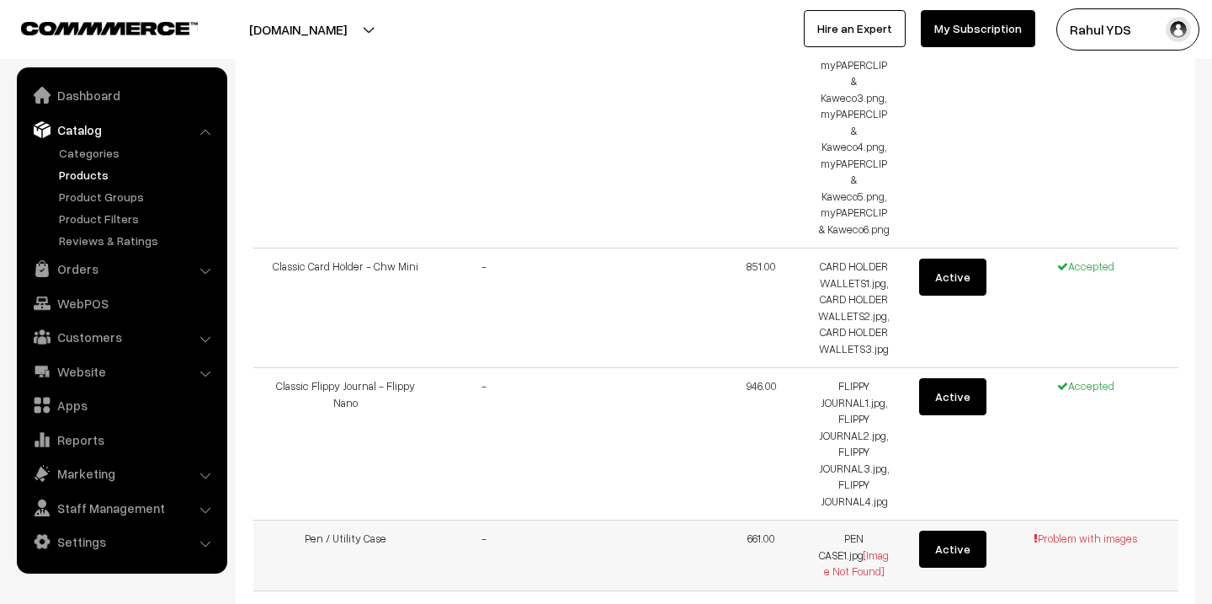
click at [849, 520] on td "PEN CASE1.jpg [Image Not Found]" at bounding box center [854, 555] width 93 height 71
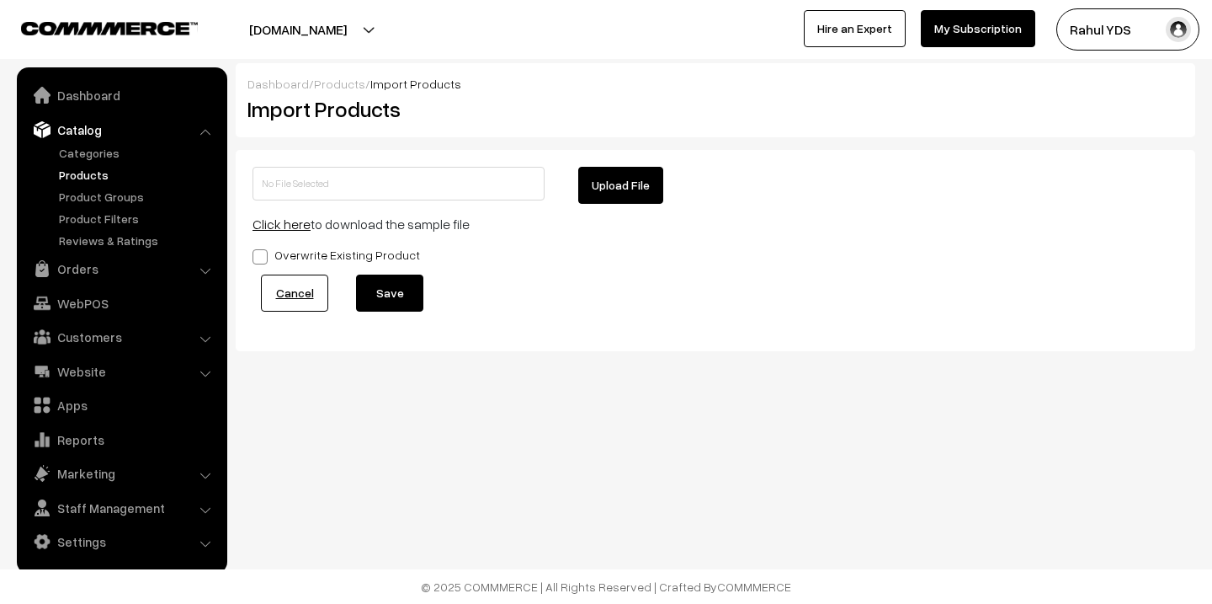
click at [588, 191] on button "Upload File" at bounding box center [620, 185] width 85 height 37
type input "MY PAPERCLIP .zip"
click at [380, 304] on button "Save" at bounding box center [389, 292] width 67 height 37
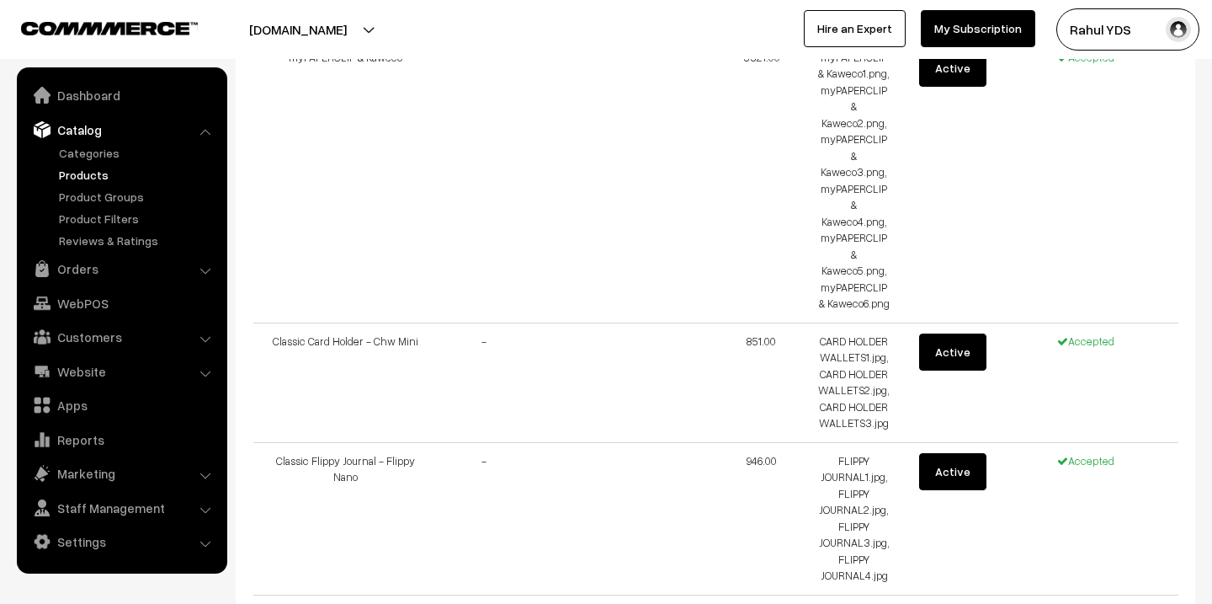
scroll to position [7440, 0]
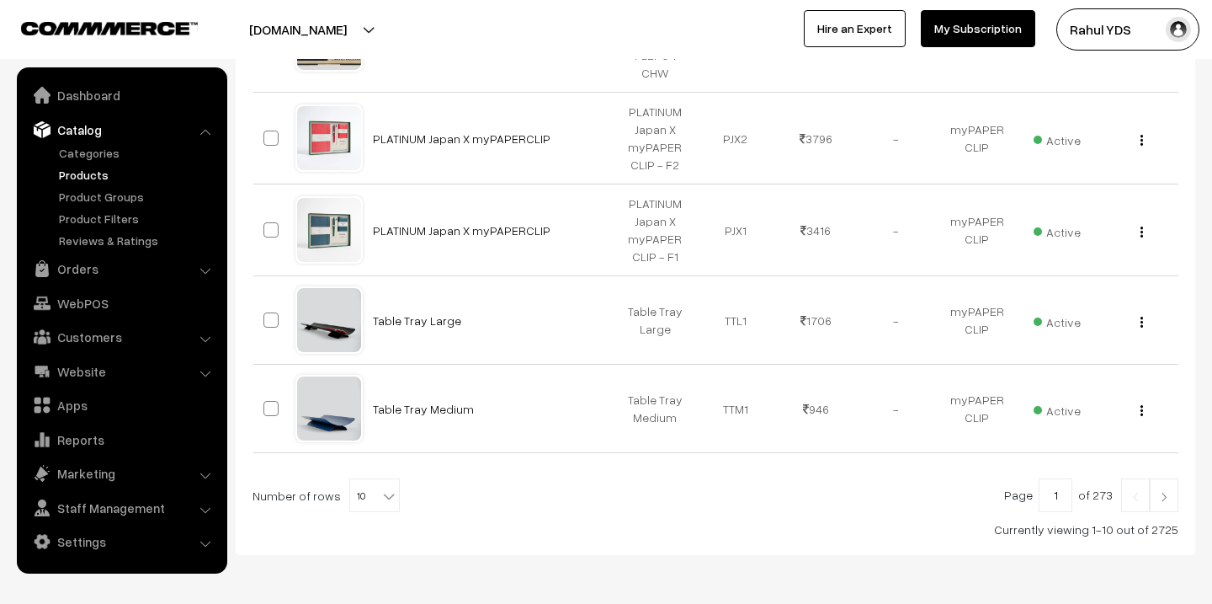
scroll to position [897, 0]
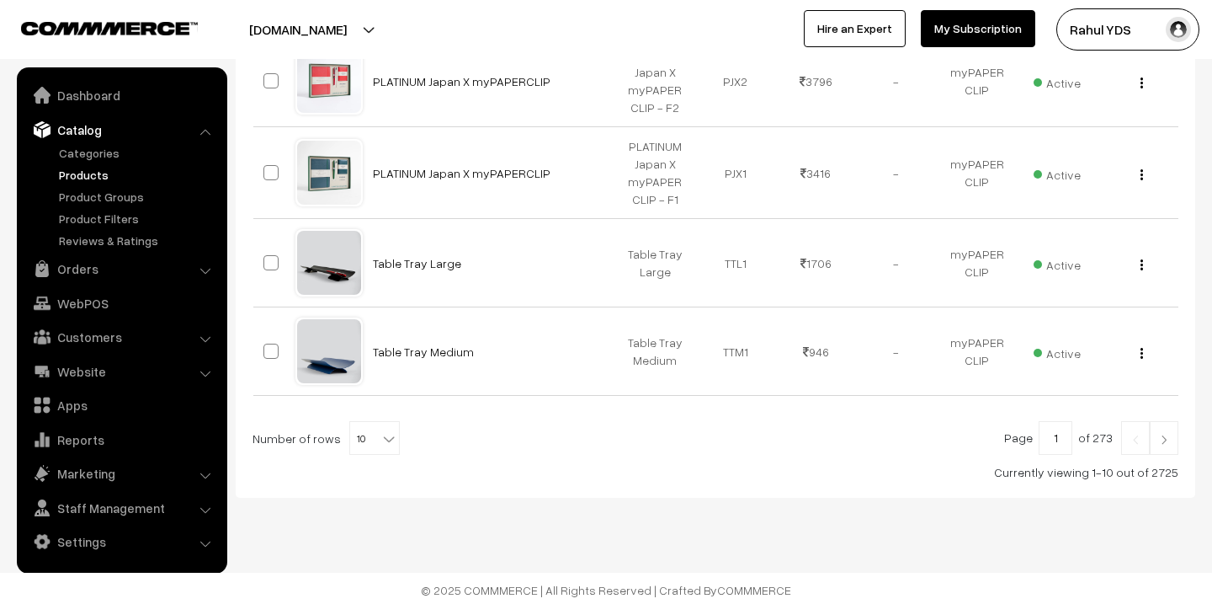
click at [360, 424] on span "10" at bounding box center [374, 439] width 49 height 34
select select "50"
